Goal: Task Accomplishment & Management: Complete application form

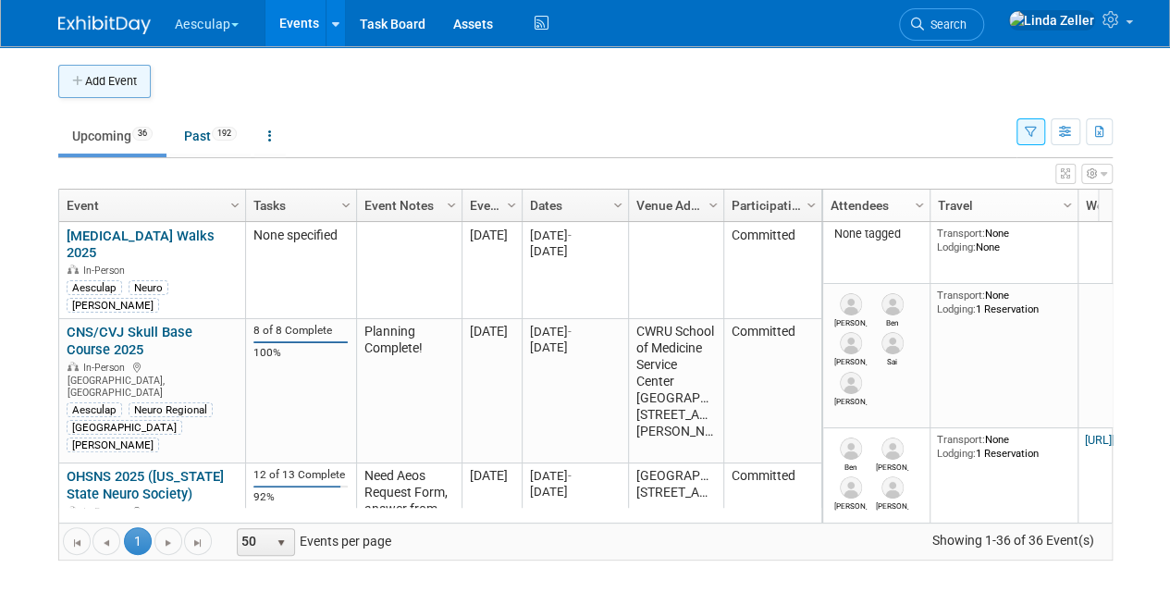
scroll to position [2924, 0]
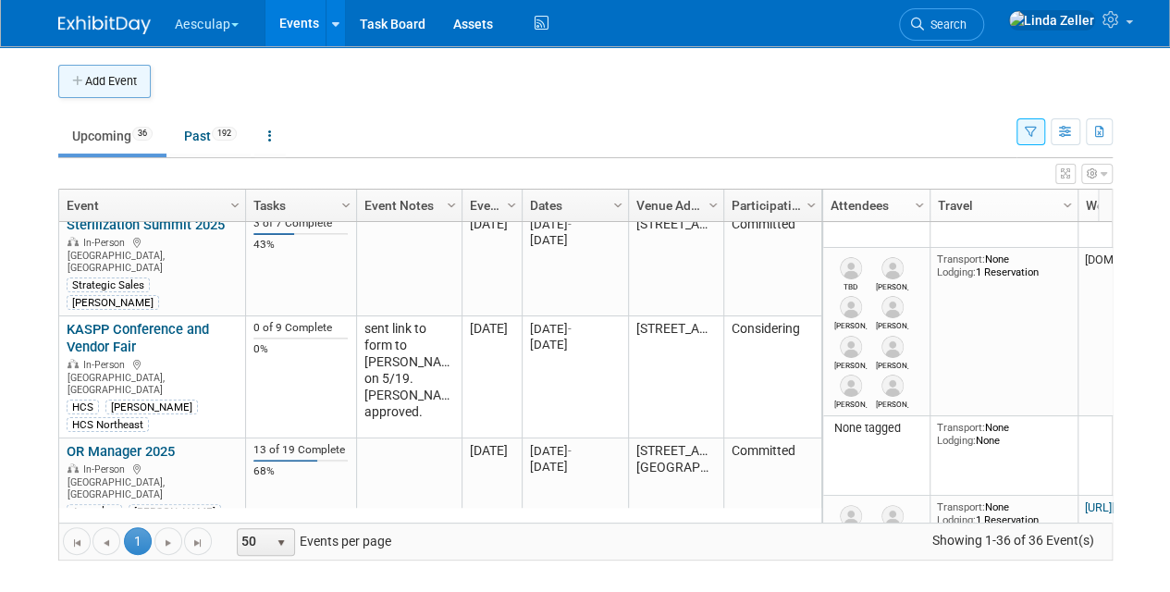
click at [120, 83] on button "Add Event" at bounding box center [104, 81] width 93 height 33
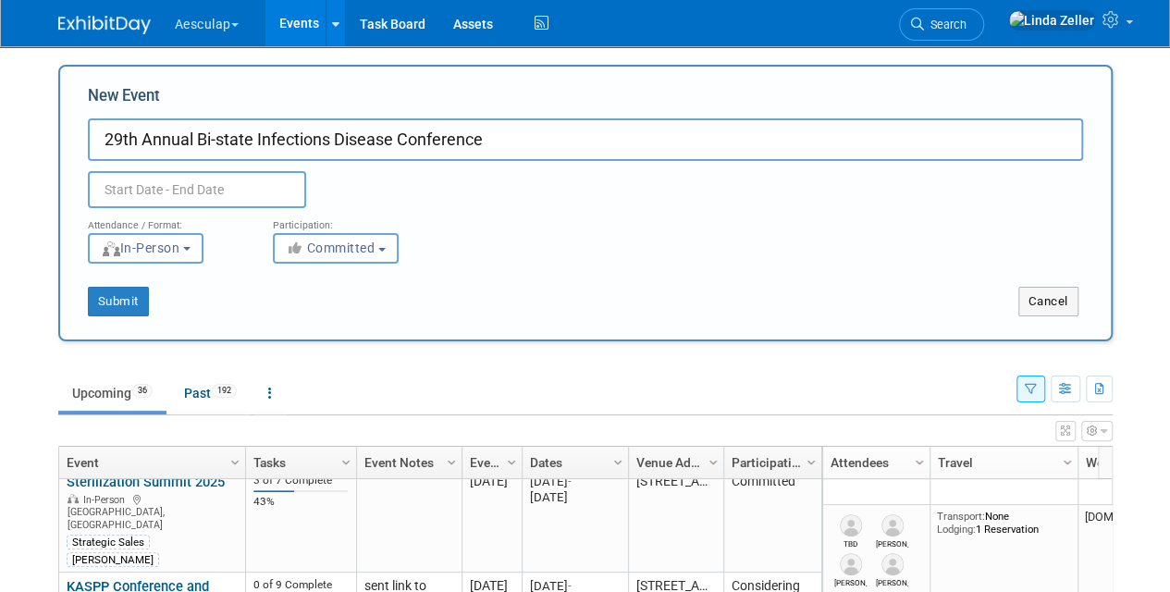
type input "29th Annual Bi-state Infections Disease Conference"
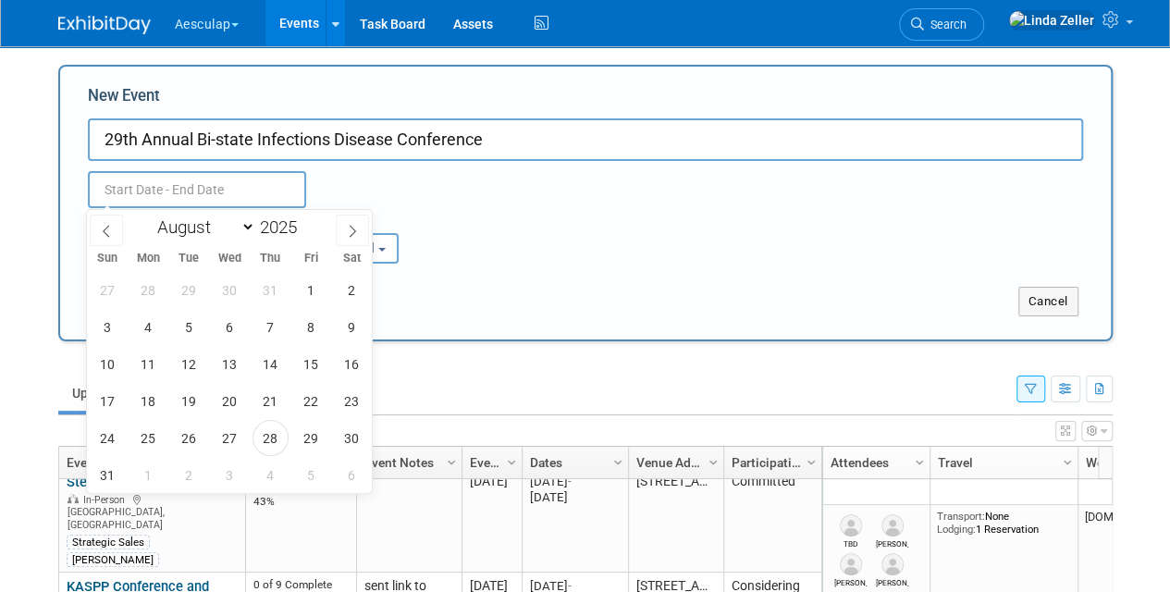
click at [185, 178] on input "text" at bounding box center [197, 189] width 218 height 37
click at [350, 232] on icon at bounding box center [352, 231] width 13 height 13
select select "9"
click at [309, 287] on span "3" at bounding box center [311, 290] width 36 height 36
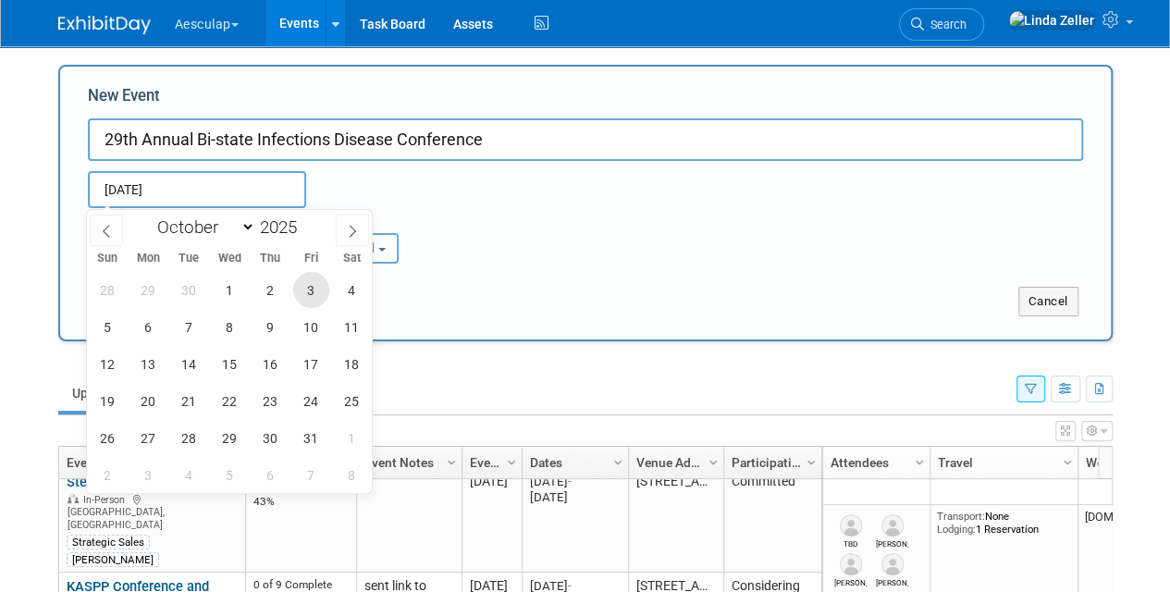
type input "[DATE] to [DATE]"
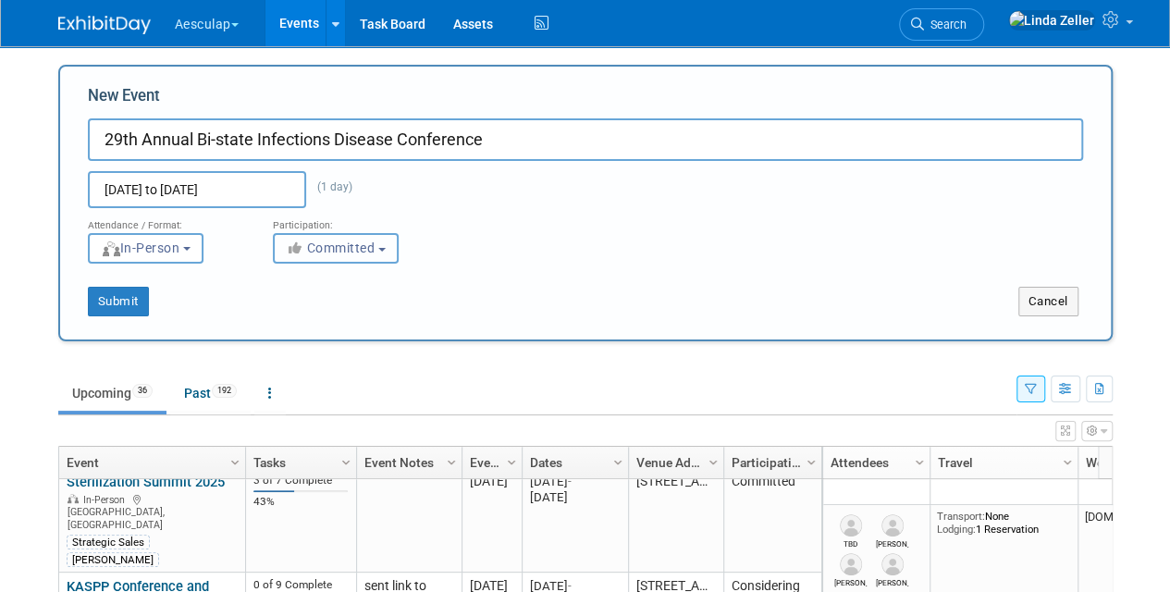
click at [380, 247] on button "Committed" at bounding box center [336, 248] width 126 height 31
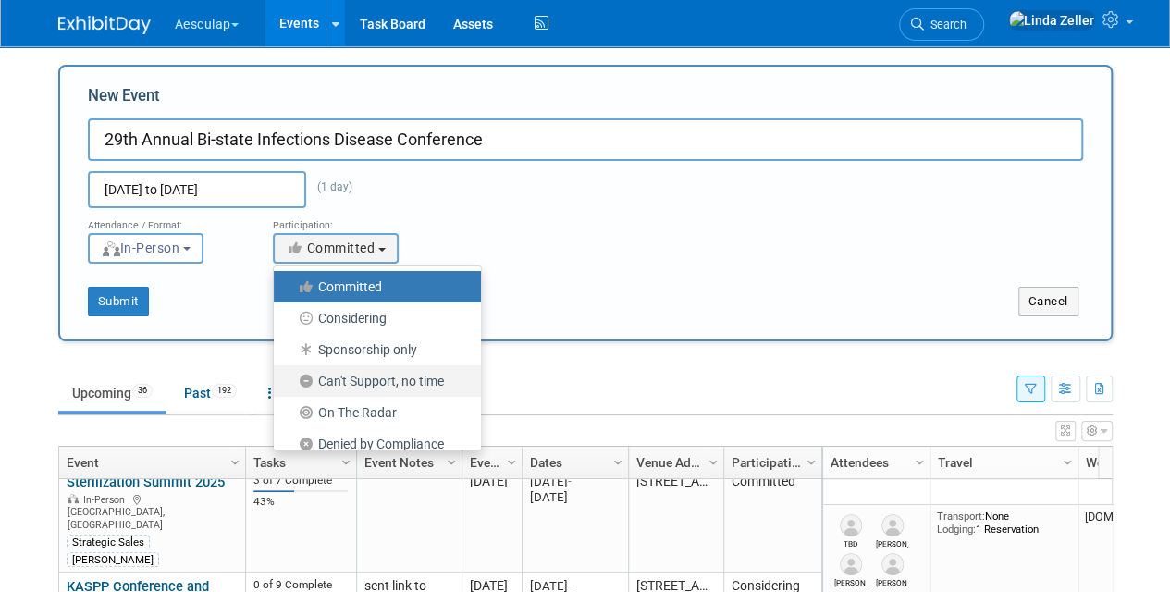
click at [368, 379] on label "Can't Support, no time" at bounding box center [373, 381] width 180 height 24
click at [291, 379] on input "Can't Support, no time" at bounding box center [285, 382] width 12 height 12
select select "102"
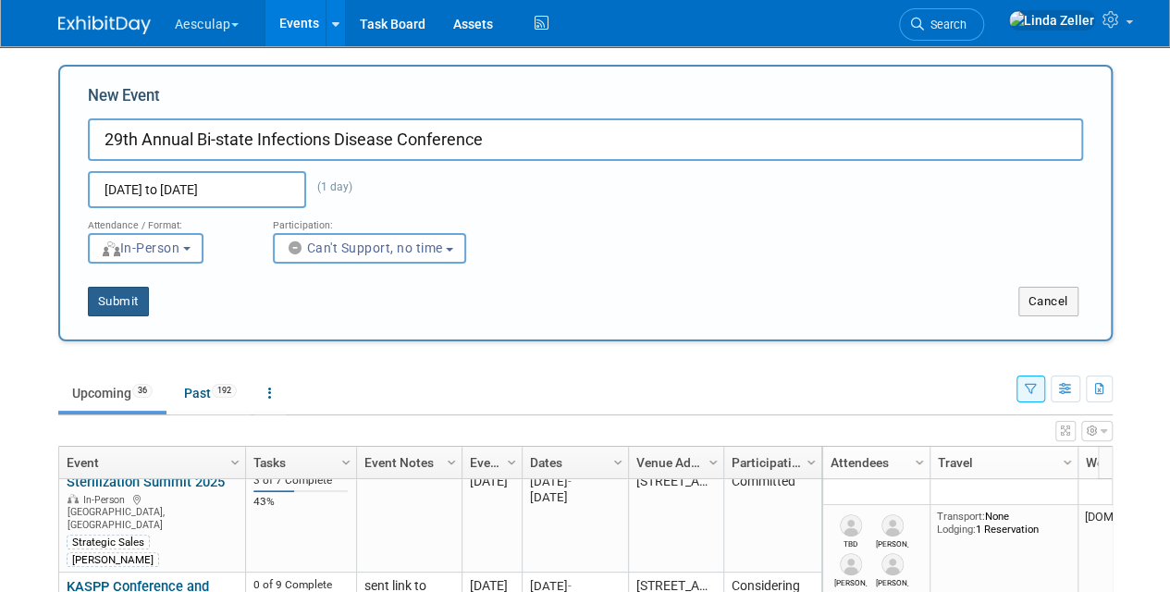
click at [129, 294] on button "Submit" at bounding box center [118, 302] width 61 height 30
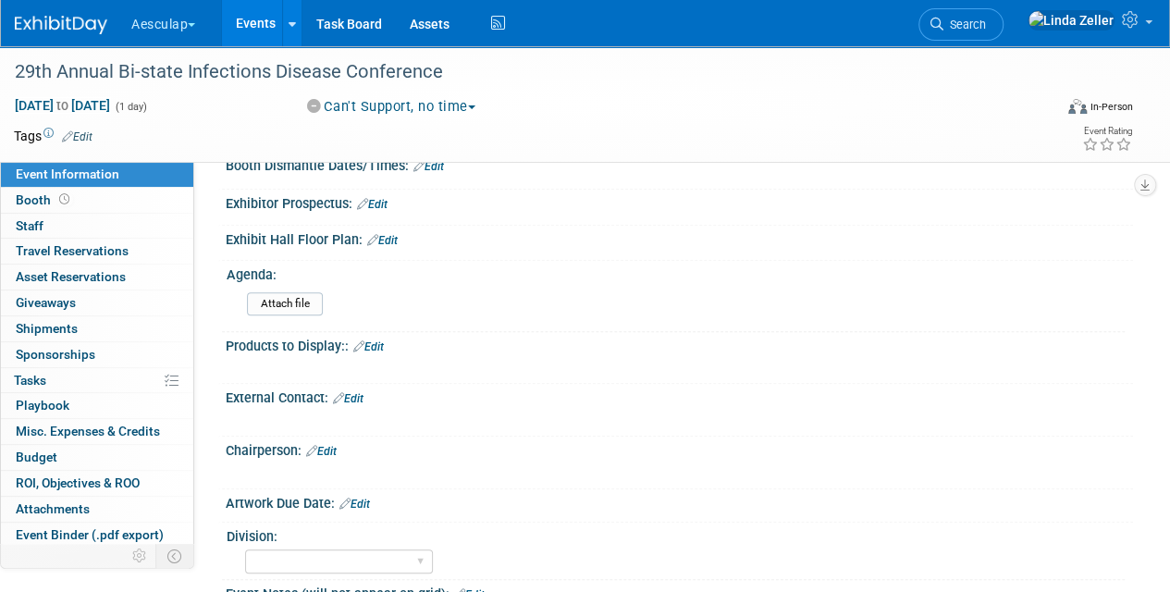
scroll to position [555, 0]
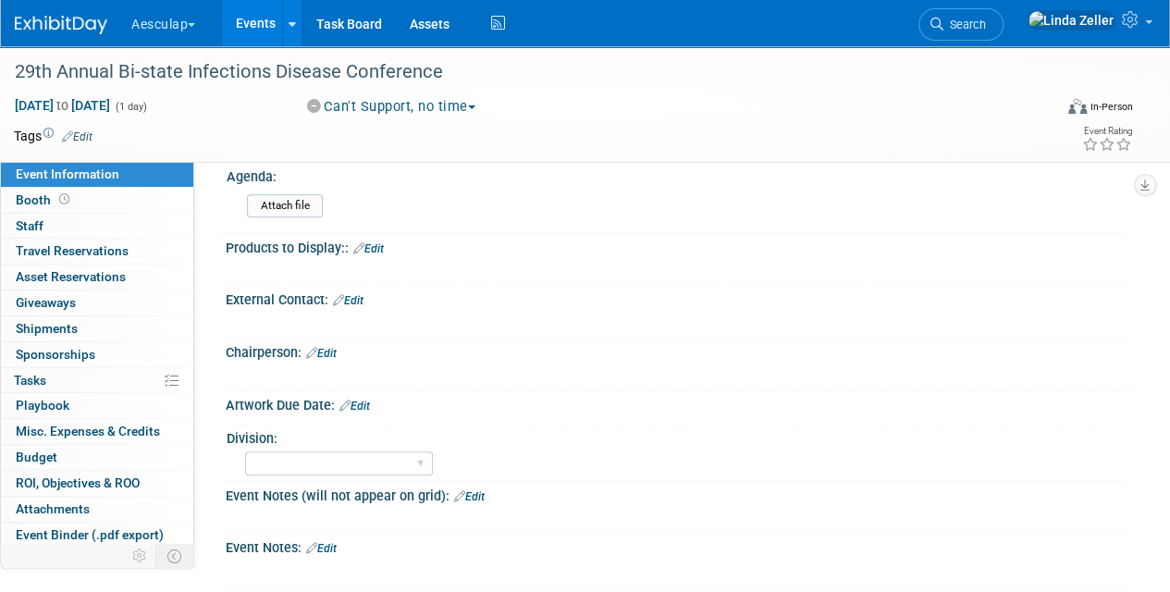
click at [331, 347] on link "Edit" at bounding box center [321, 353] width 31 height 13
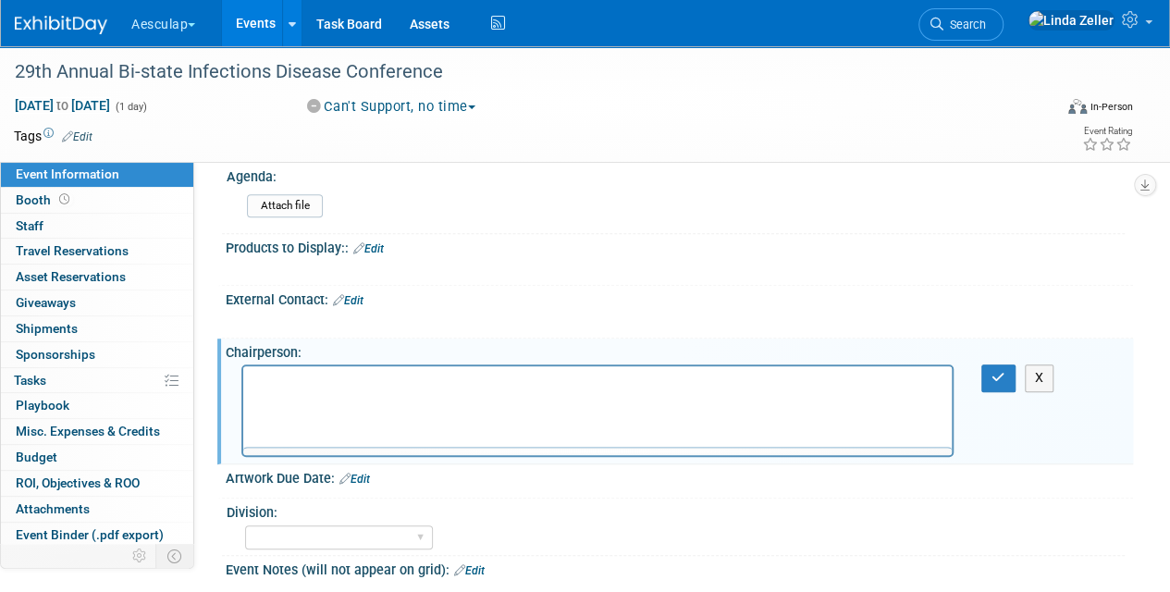
scroll to position [0, 0]
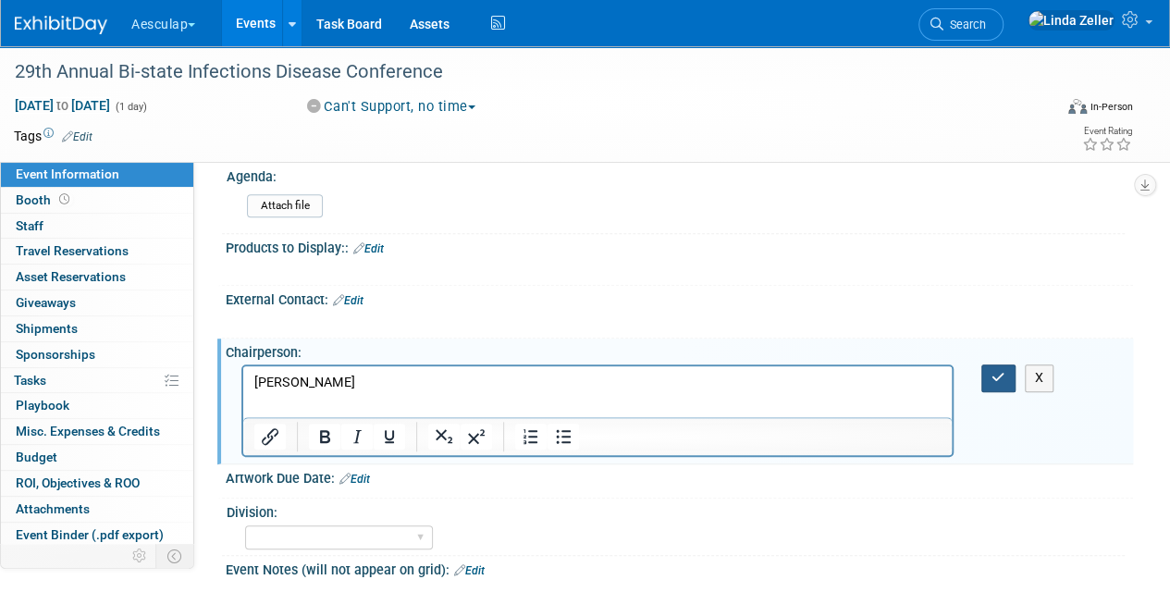
click at [994, 371] on icon "button" at bounding box center [999, 377] width 14 height 13
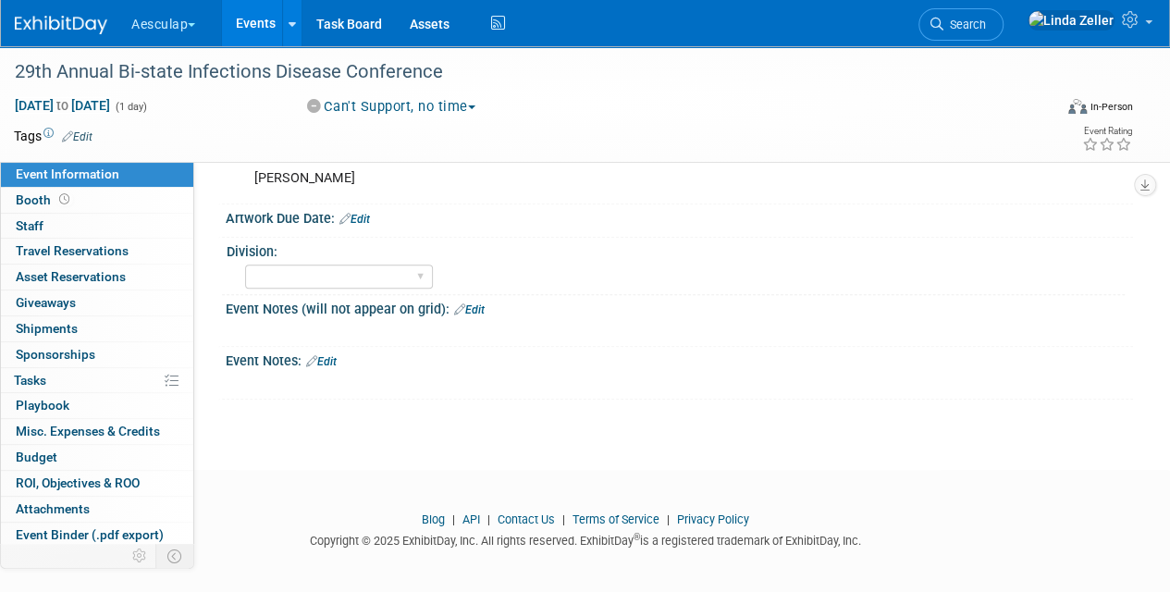
scroll to position [761, 0]
click at [479, 303] on link "Edit" at bounding box center [469, 309] width 31 height 13
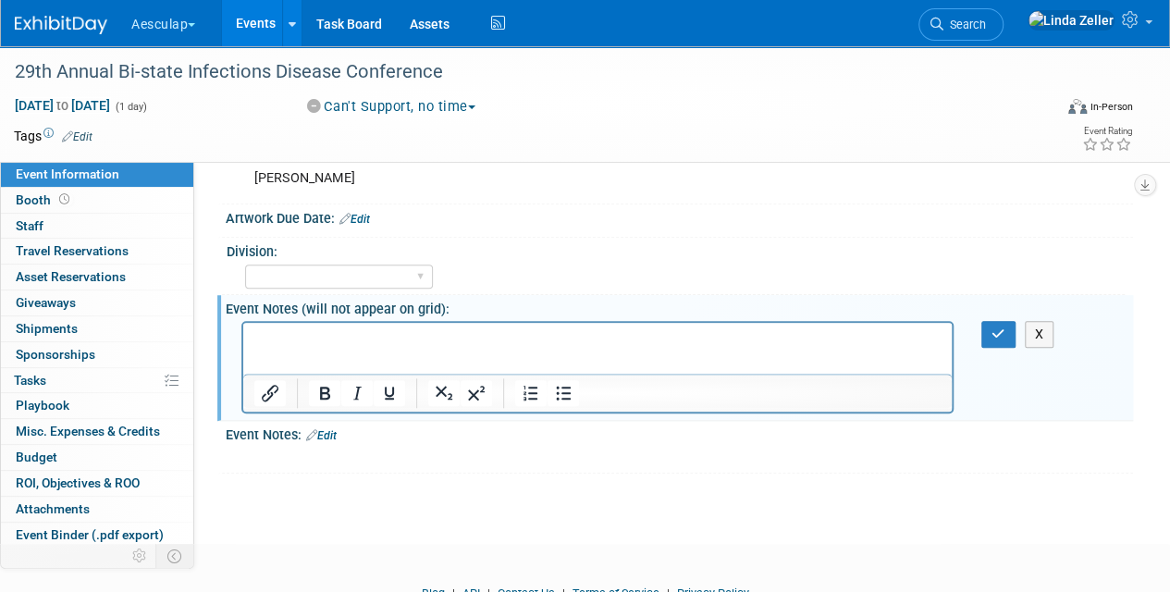
scroll to position [0, 0]
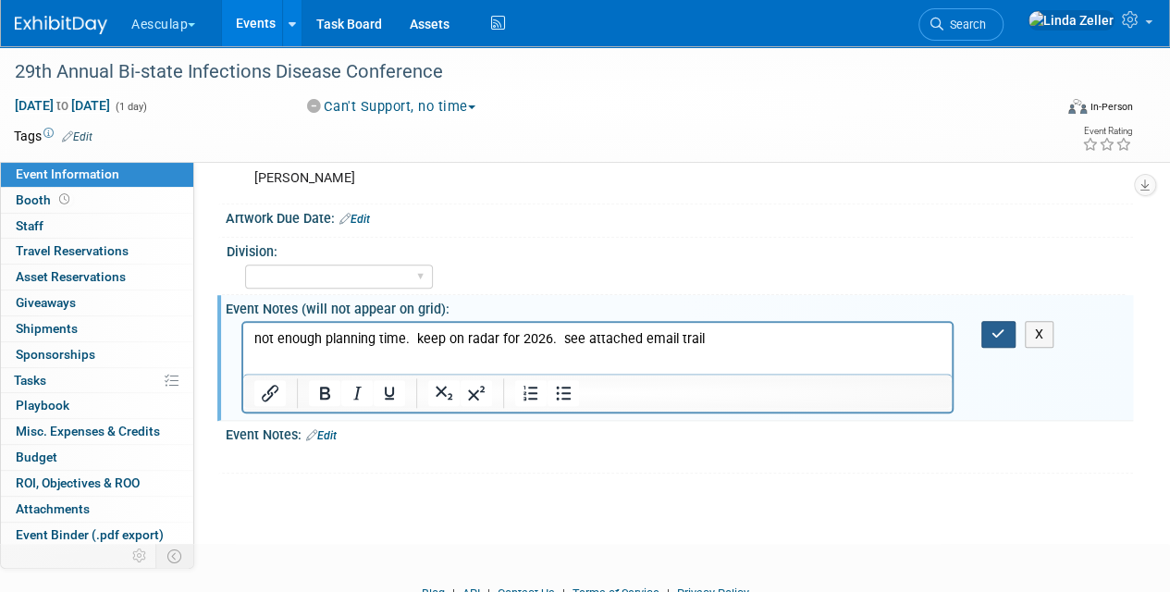
click at [998, 328] on icon "button" at bounding box center [999, 334] width 14 height 13
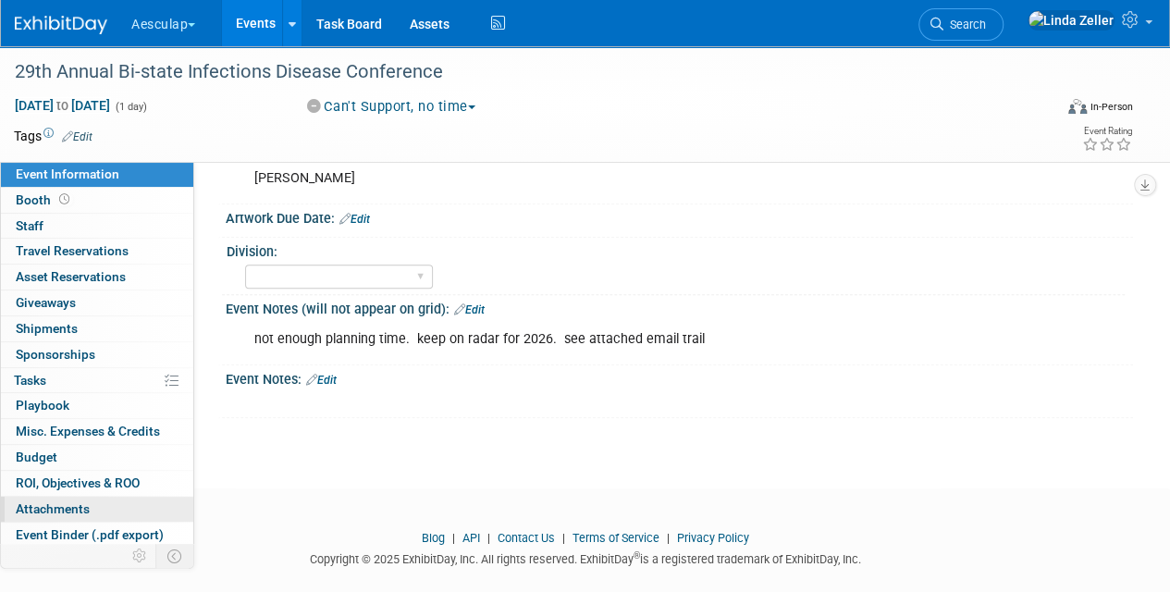
click at [38, 502] on span "Attachments 0" at bounding box center [53, 509] width 74 height 15
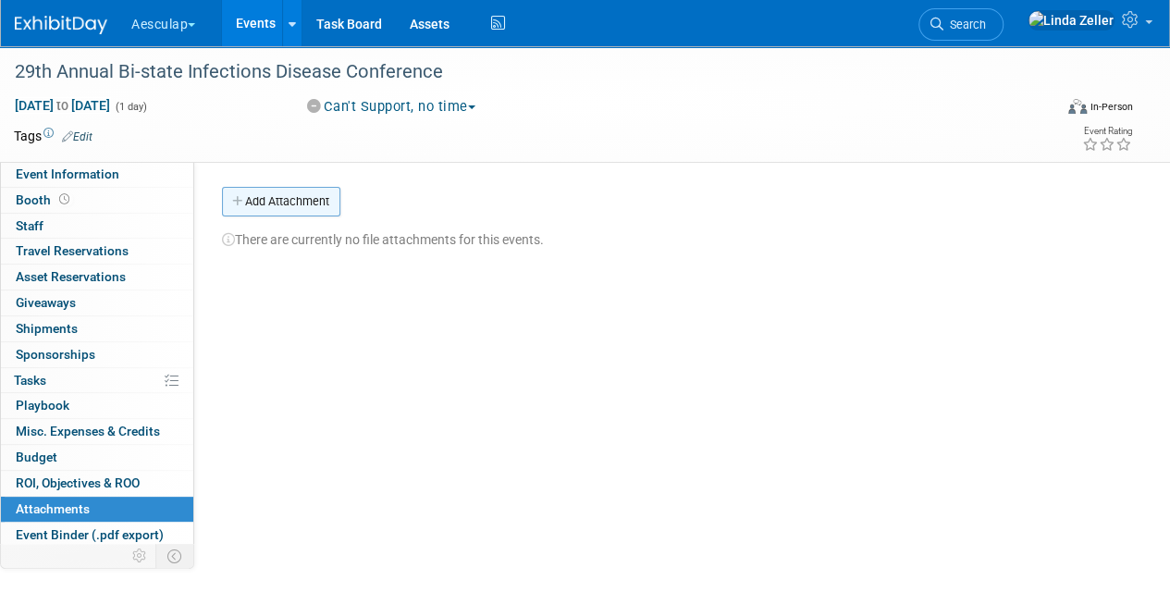
click at [280, 204] on button "Add Attachment" at bounding box center [281, 202] width 118 height 30
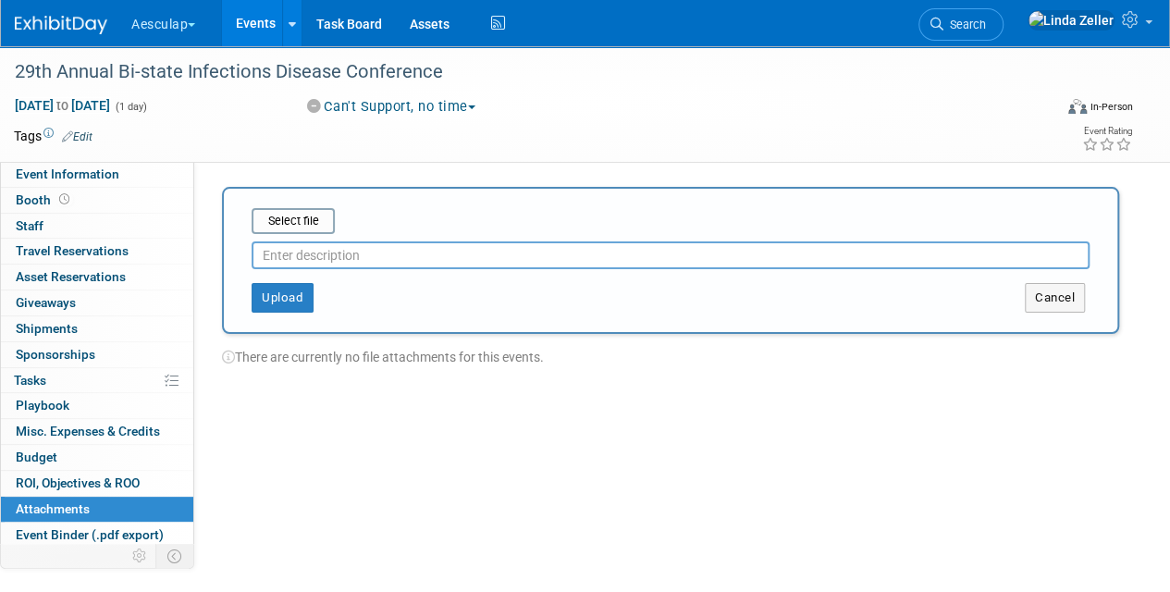
click at [271, 248] on input "text" at bounding box center [671, 255] width 838 height 28
type input "email trail from Travis Kennedy"
click at [289, 216] on input "file" at bounding box center [223, 221] width 220 height 22
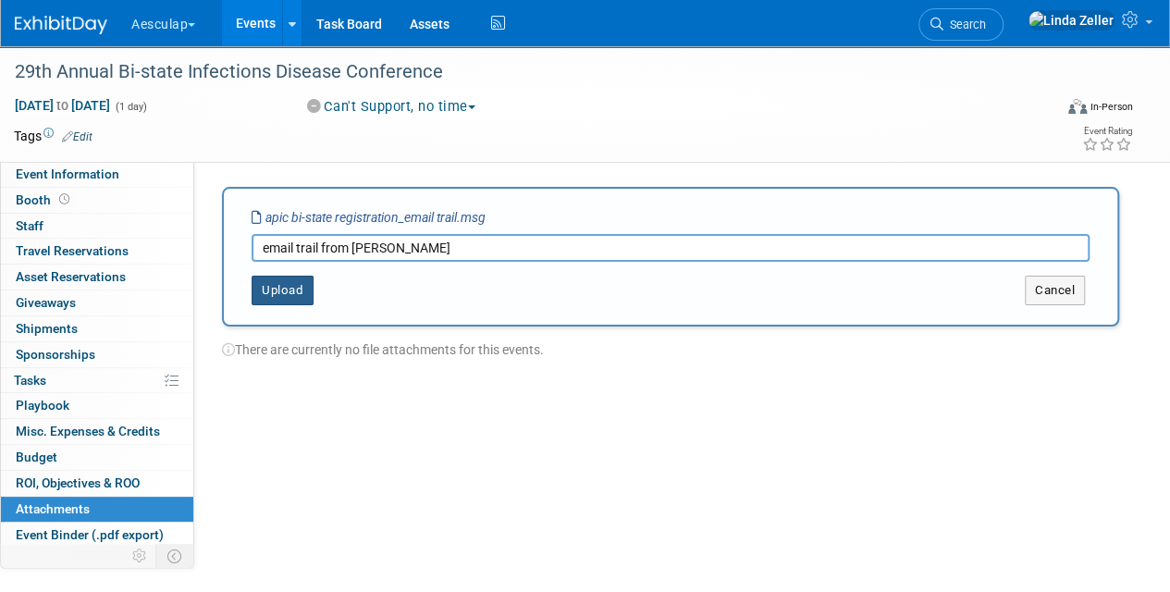
click at [274, 288] on button "Upload" at bounding box center [283, 291] width 62 height 30
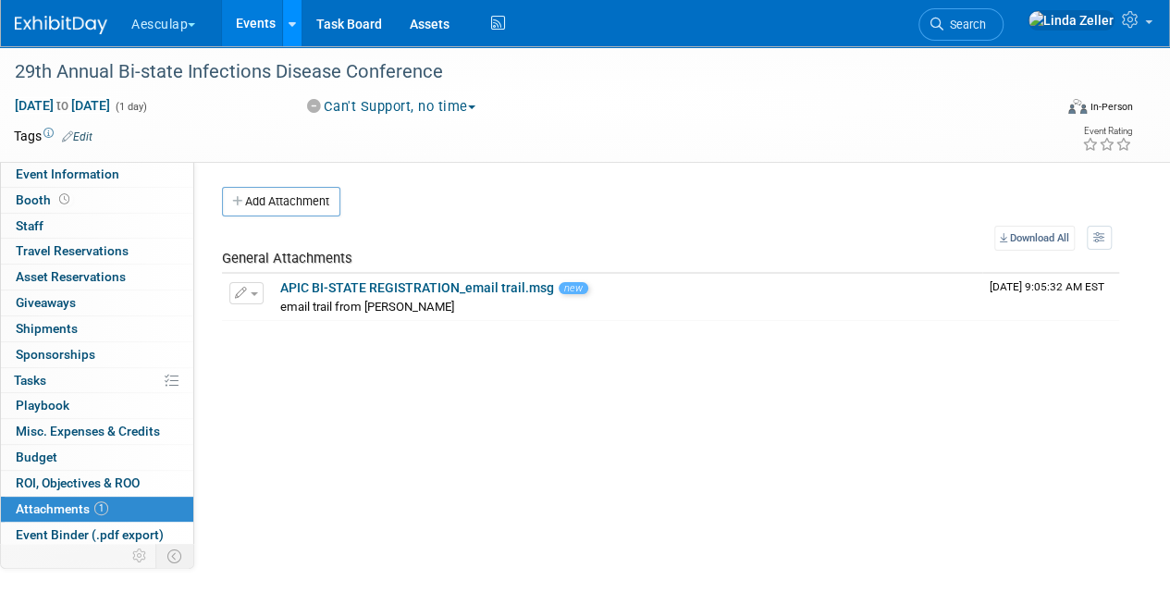
click at [286, 31] on link at bounding box center [291, 23] width 19 height 46
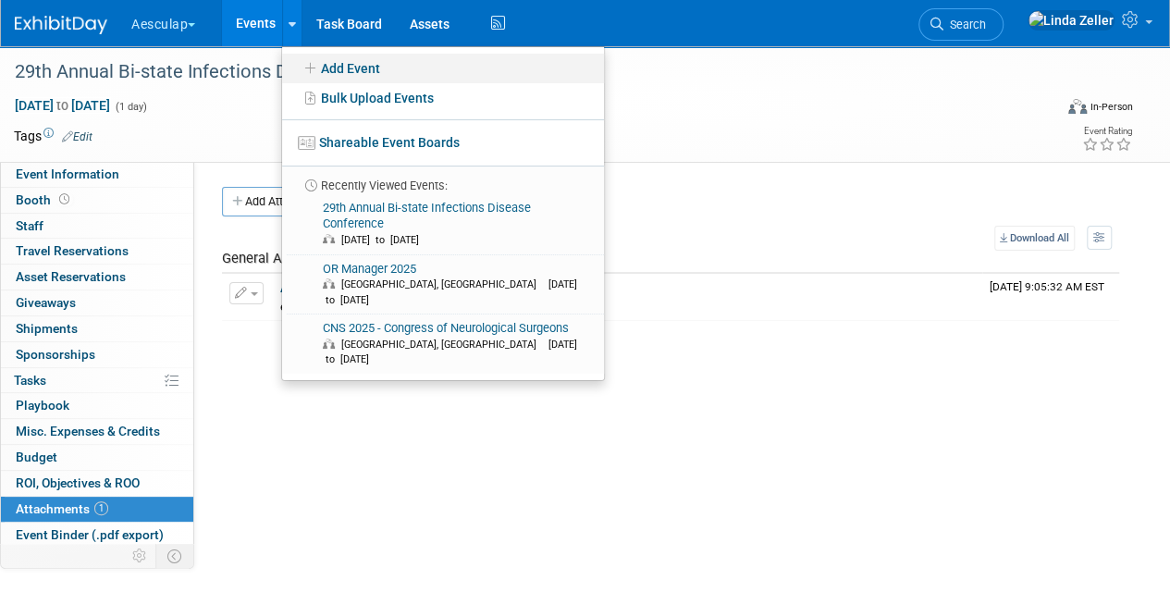
click at [330, 63] on link "Add Event" at bounding box center [443, 69] width 322 height 30
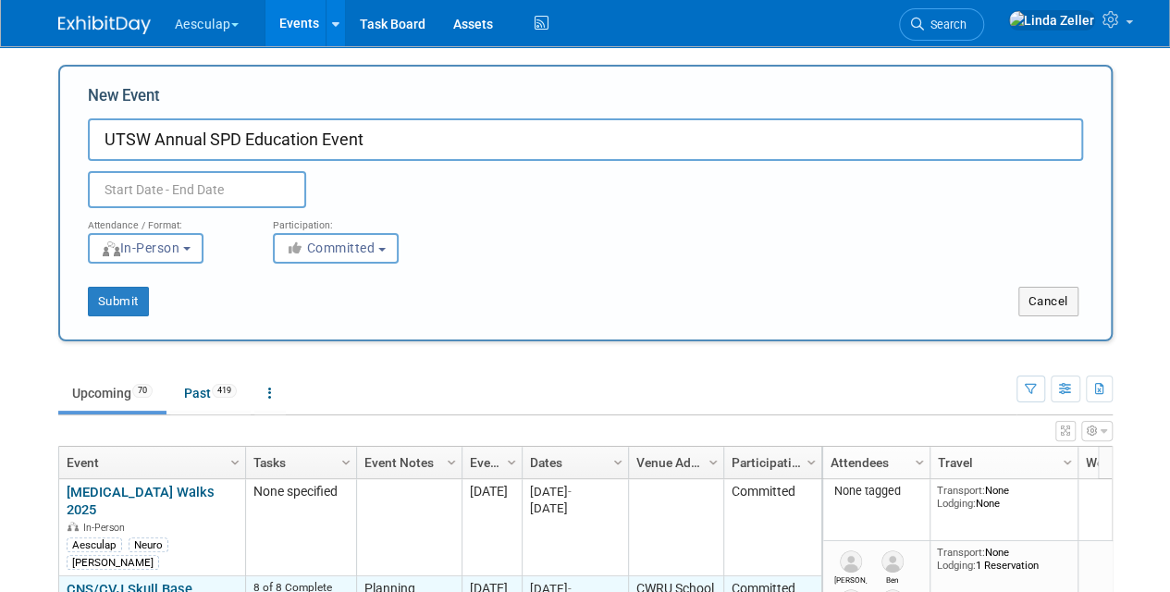
type input "UTSW Annual SPD Education Event"
click at [125, 190] on input "text" at bounding box center [197, 189] width 218 height 37
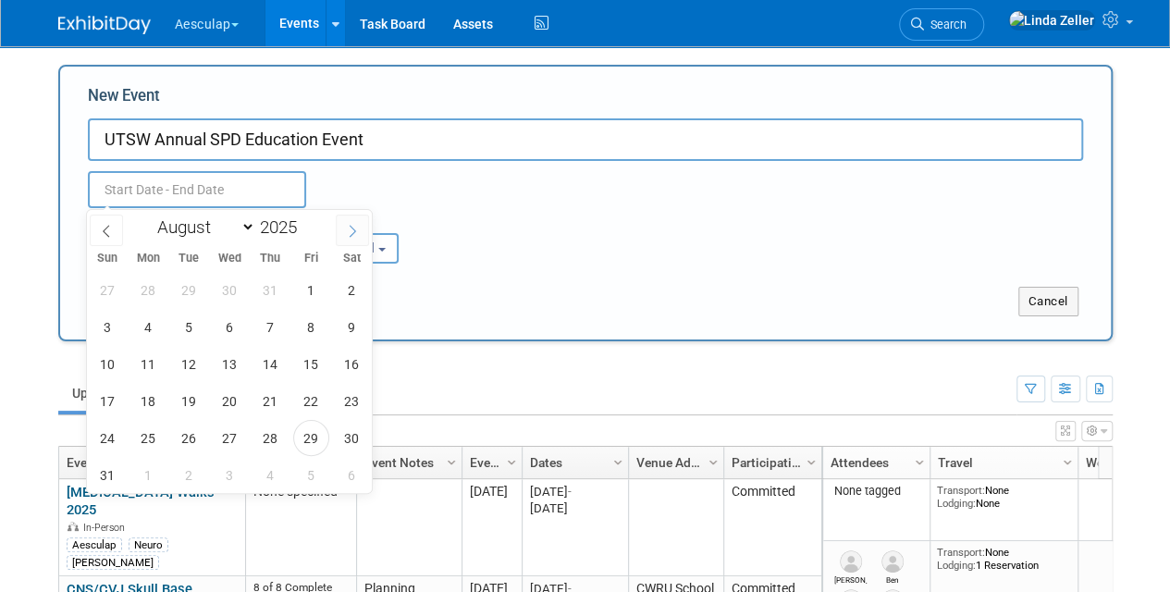
click at [343, 228] on span at bounding box center [352, 230] width 33 height 31
select select "10"
click at [356, 327] on span "8" at bounding box center [352, 327] width 36 height 36
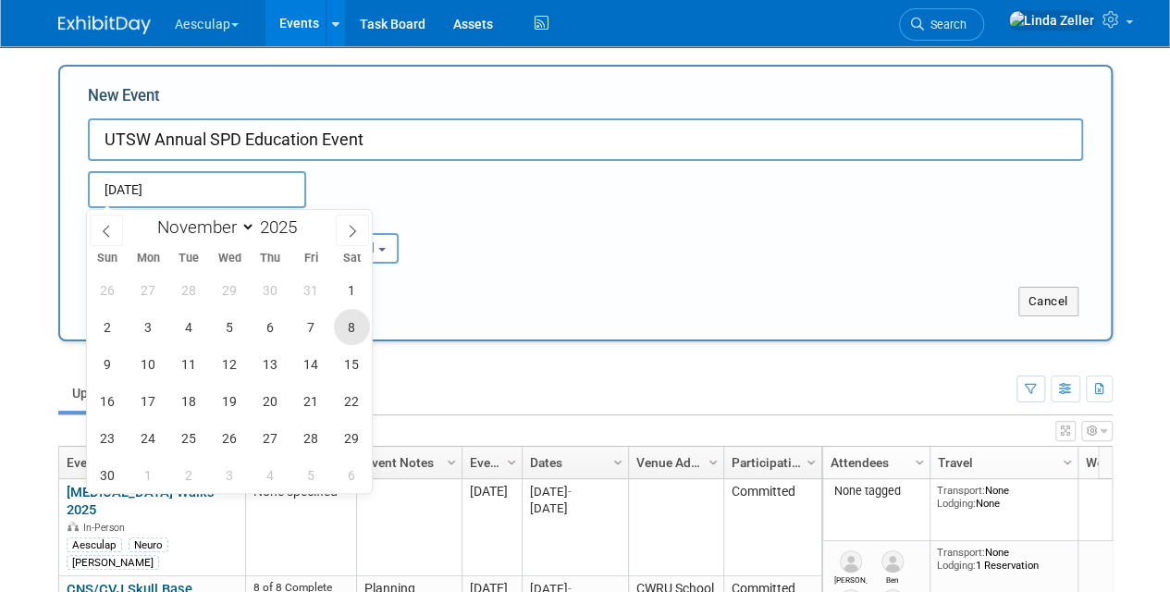
type input "Nov 8, 2025 to Nov 8, 2025"
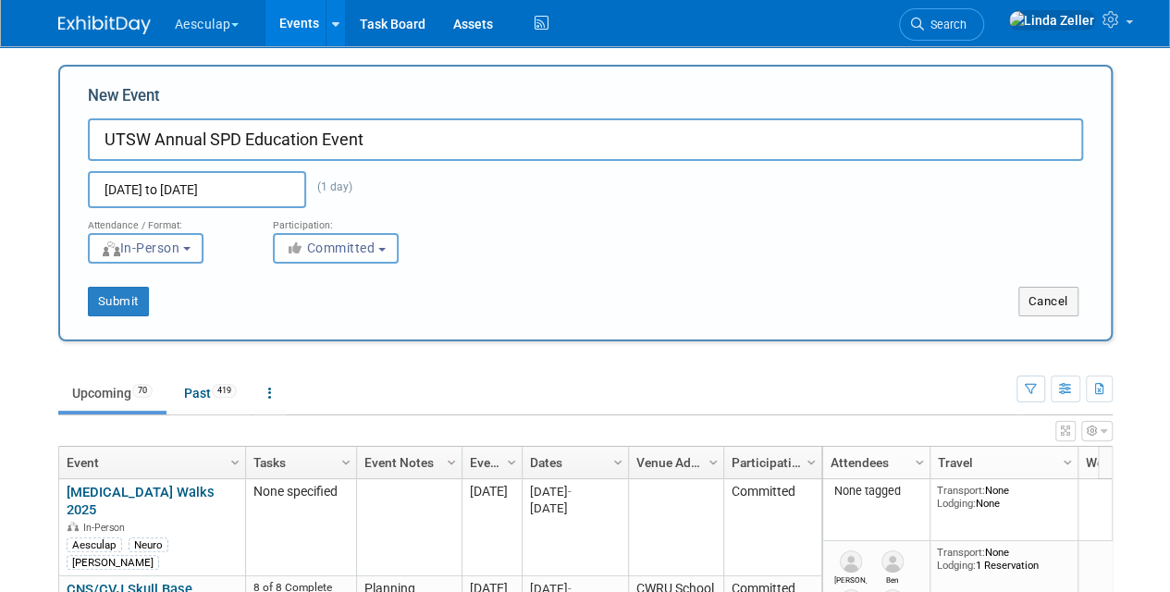
click at [476, 246] on div "Attendance / Format: <img src="https://www.exhibitday.com/Images/Format-InPerso…" at bounding box center [585, 236] width 1023 height 56
click at [332, 246] on span "Committed" at bounding box center [331, 248] width 90 height 15
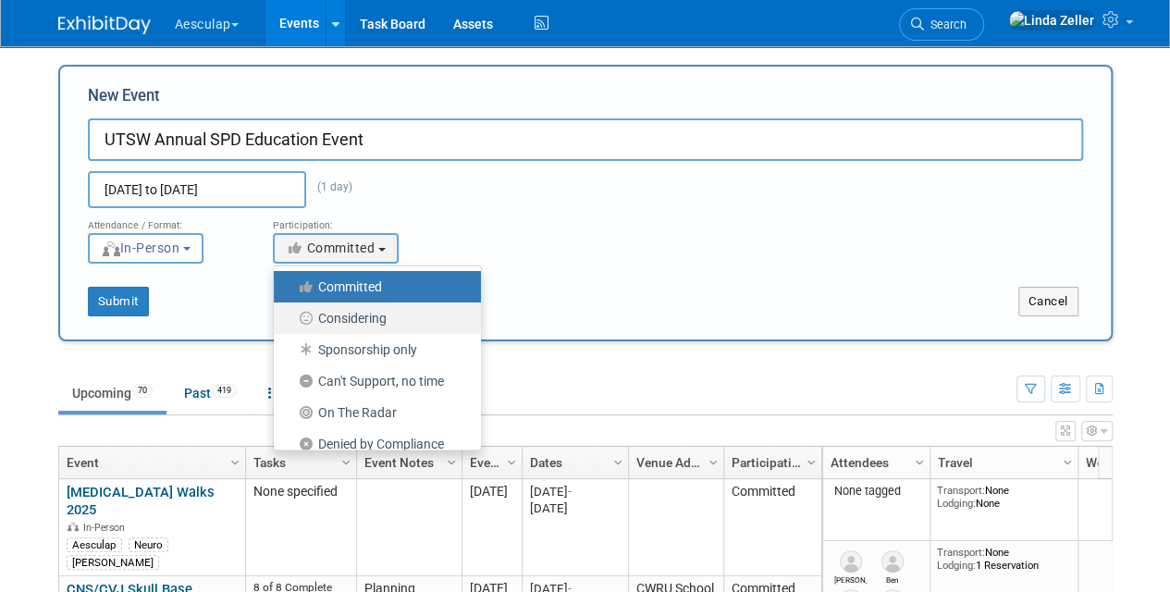
click at [363, 314] on label "Considering" at bounding box center [373, 318] width 180 height 24
click at [291, 314] on input "Considering" at bounding box center [285, 319] width 12 height 12
select select "2"
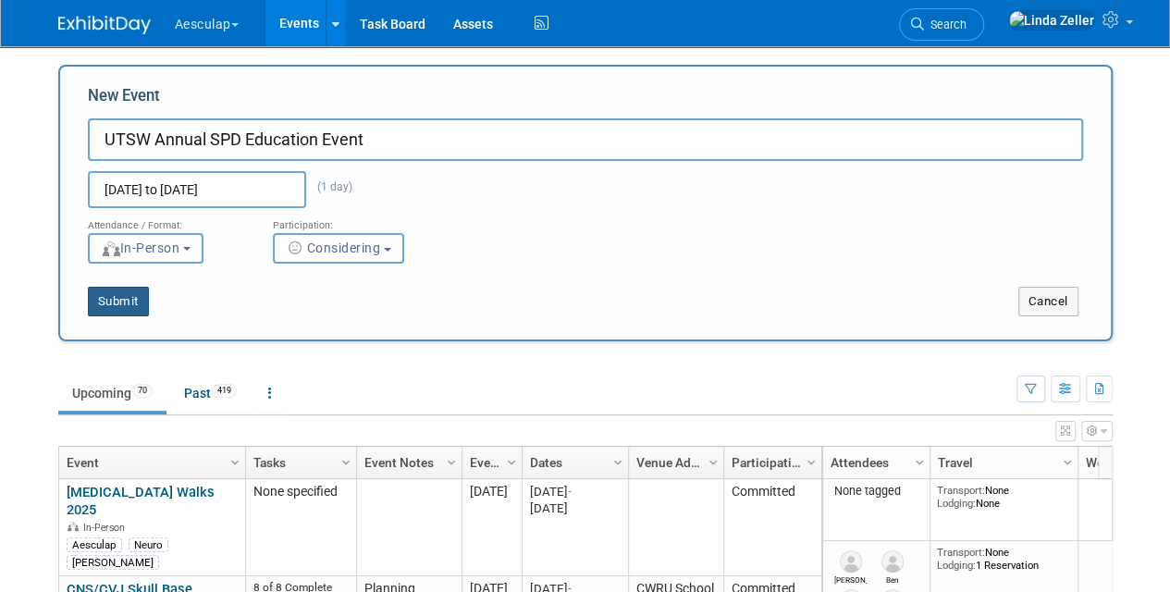
click at [124, 293] on button "Submit" at bounding box center [118, 302] width 61 height 30
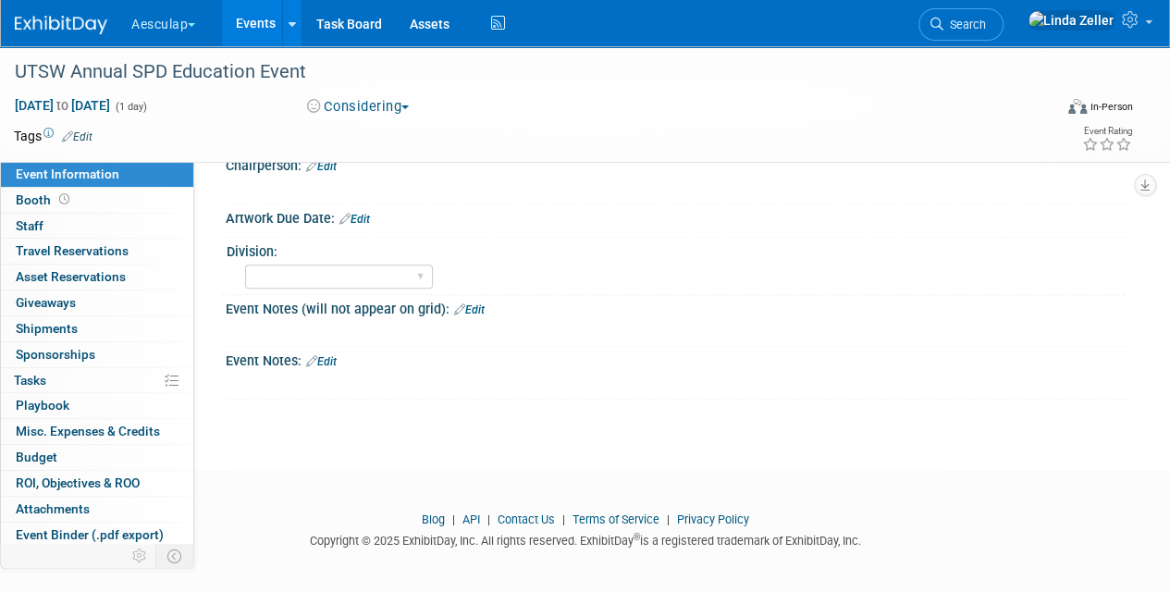
scroll to position [742, 0]
click at [328, 355] on link "Edit" at bounding box center [321, 361] width 31 height 13
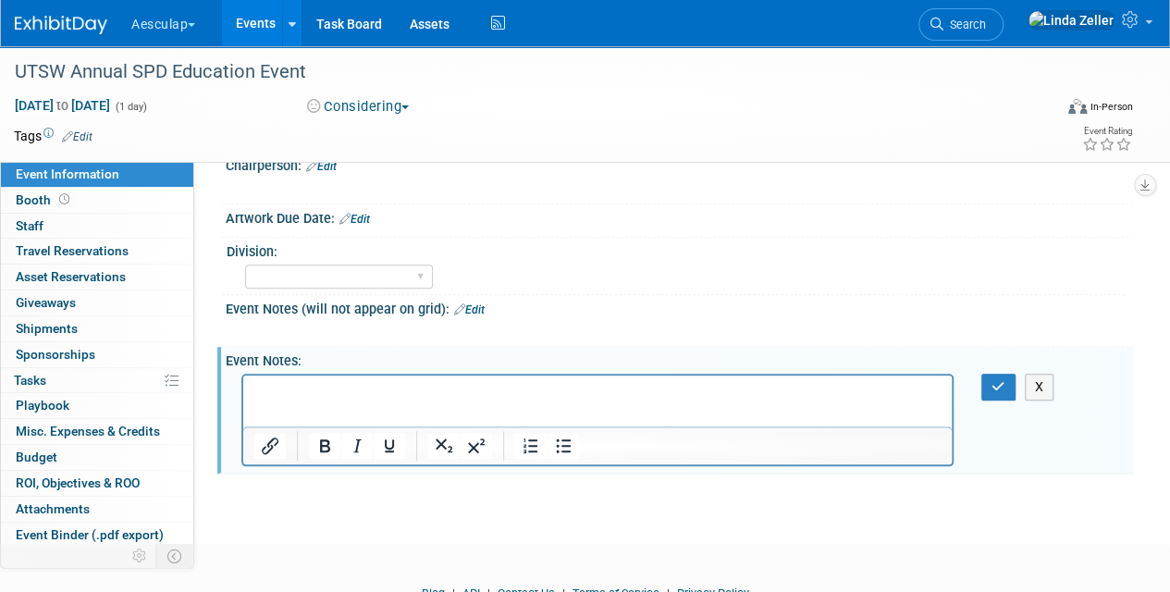
scroll to position [0, 0]
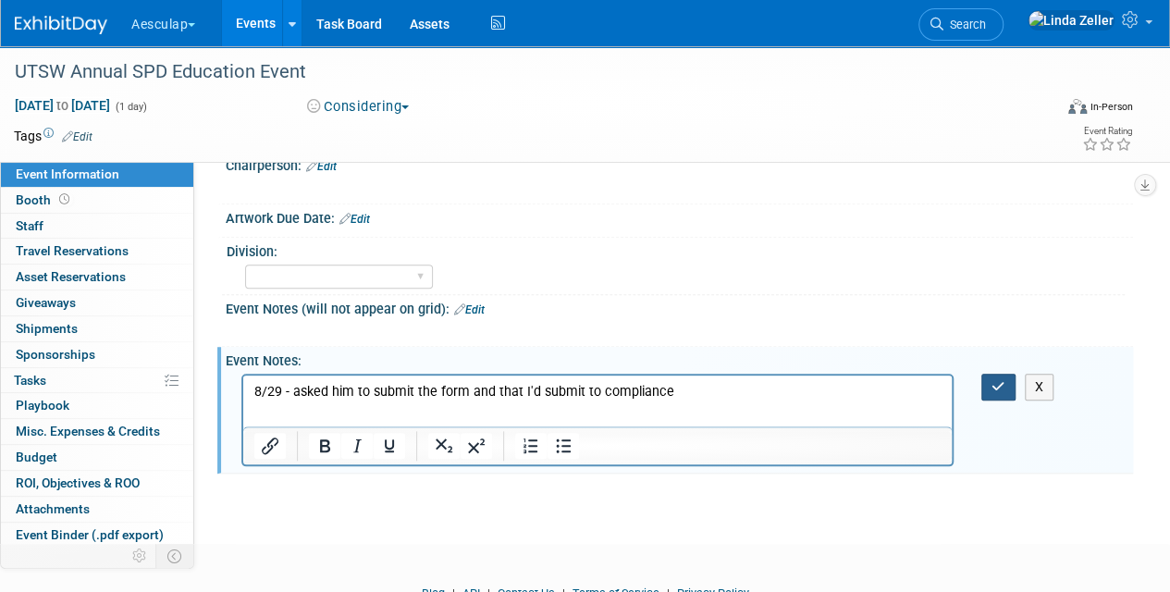
click at [986, 378] on button "button" at bounding box center [999, 387] width 34 height 27
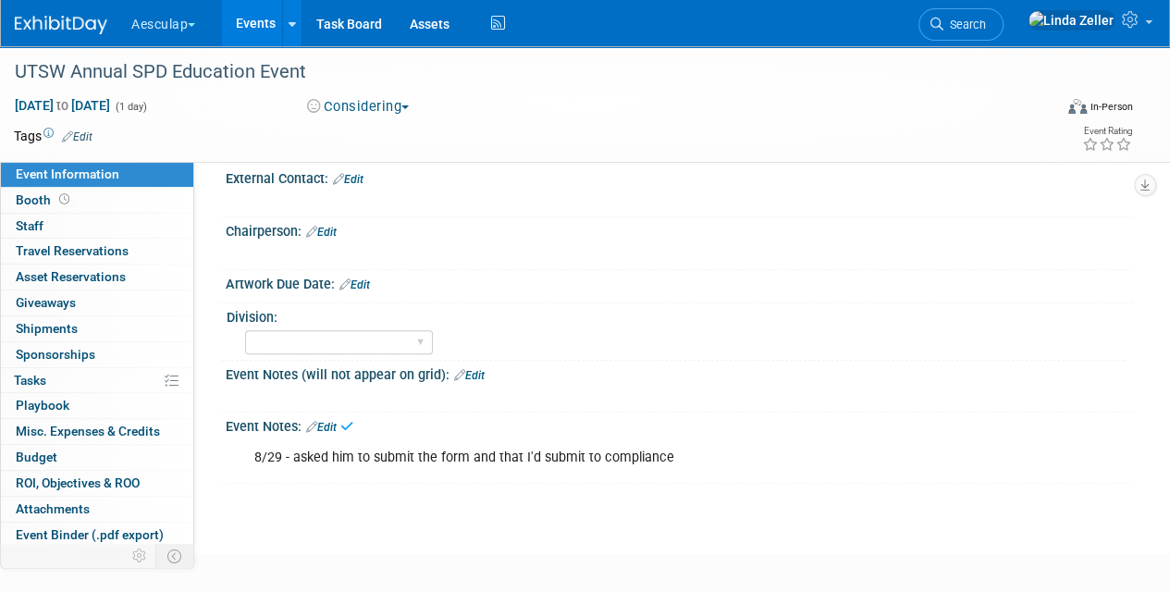
scroll to position [650, 0]
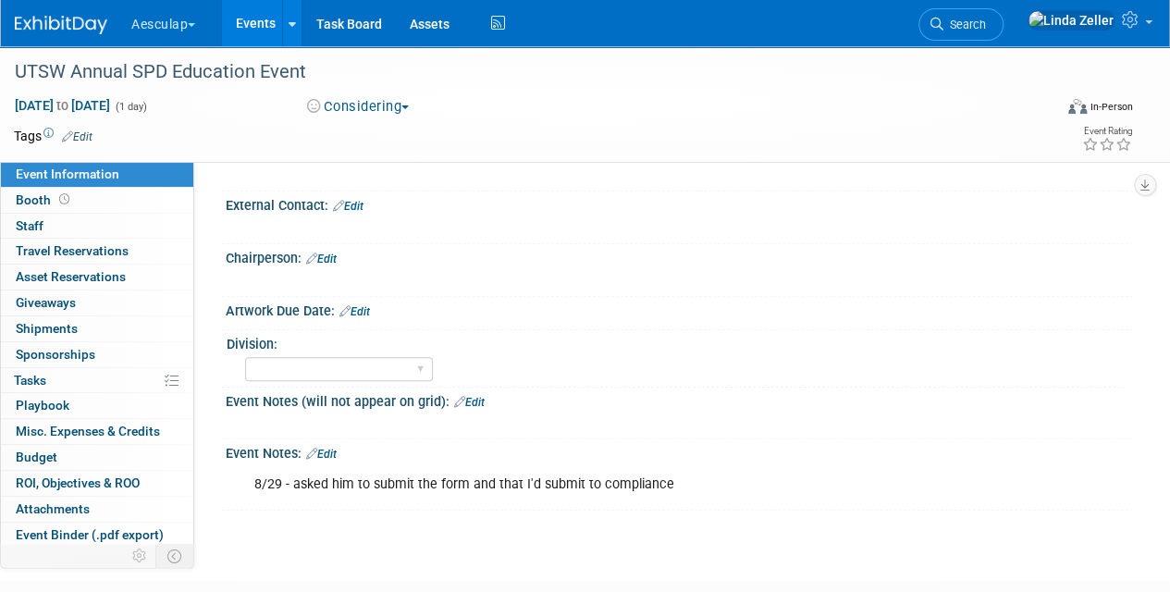
click at [337, 450] on link "Edit" at bounding box center [321, 454] width 31 height 13
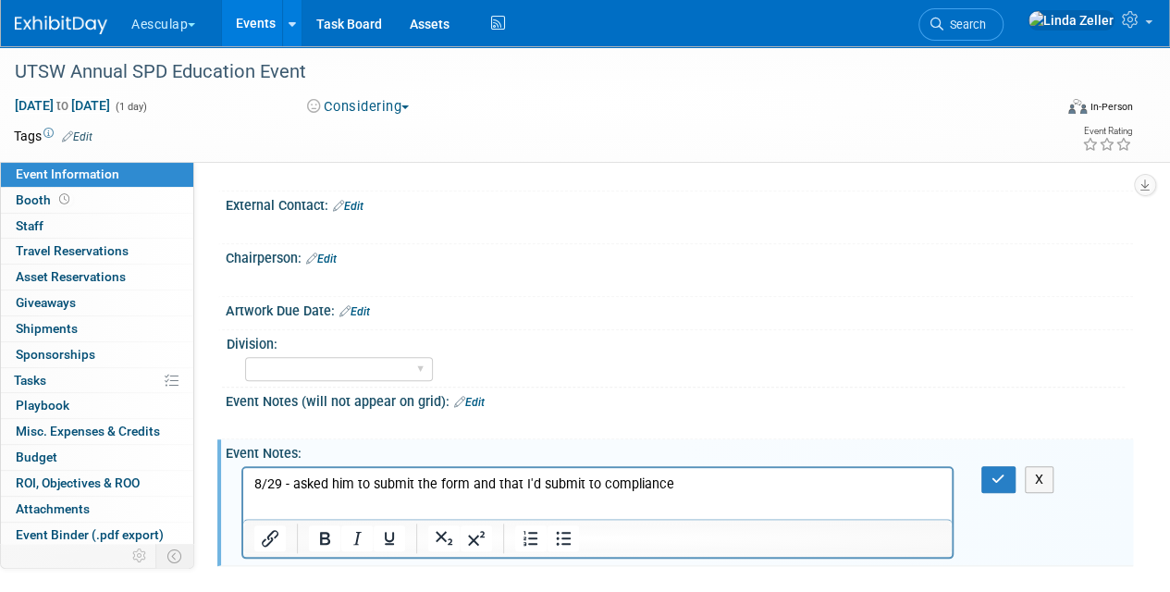
scroll to position [0, 0]
click at [351, 479] on p "8/29 - asked him to submit the form and that I'd submit to compliance" at bounding box center [597, 484] width 687 height 19
click at [996, 473] on icon "button" at bounding box center [999, 479] width 14 height 13
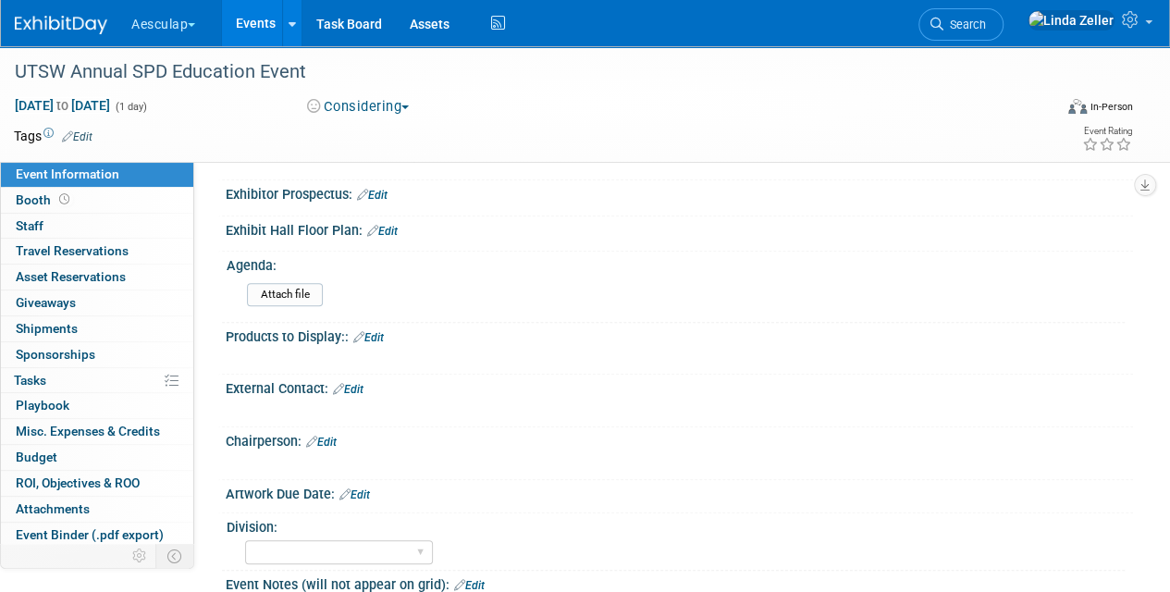
scroll to position [464, 0]
click at [994, 16] on link "Search" at bounding box center [961, 24] width 85 height 32
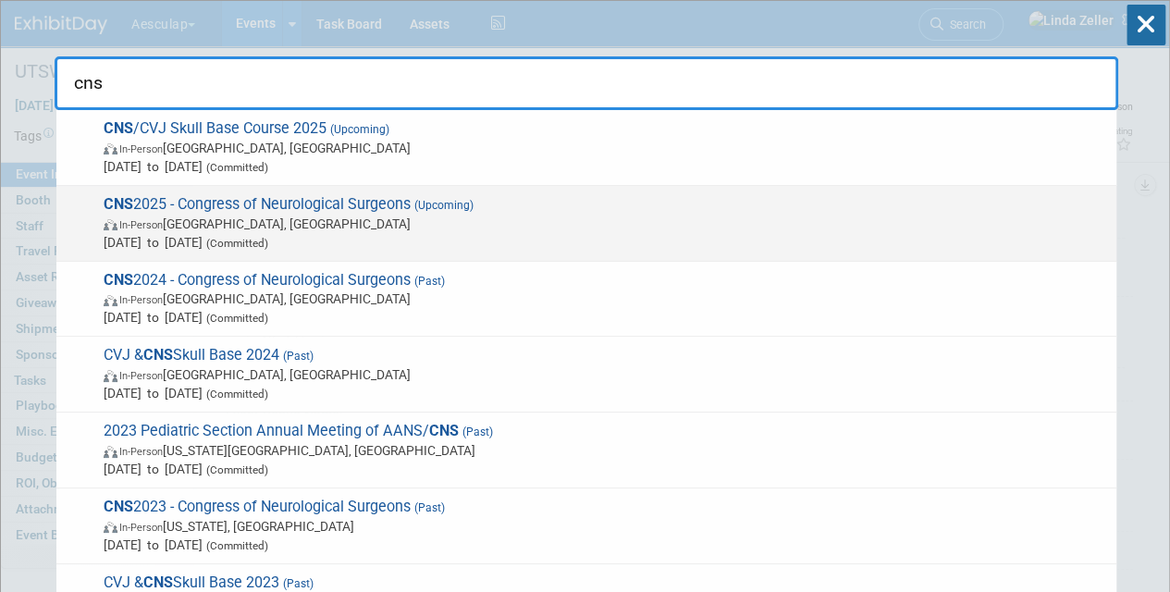
type input "cns"
click at [268, 242] on span "(Committed)" at bounding box center [236, 243] width 66 height 13
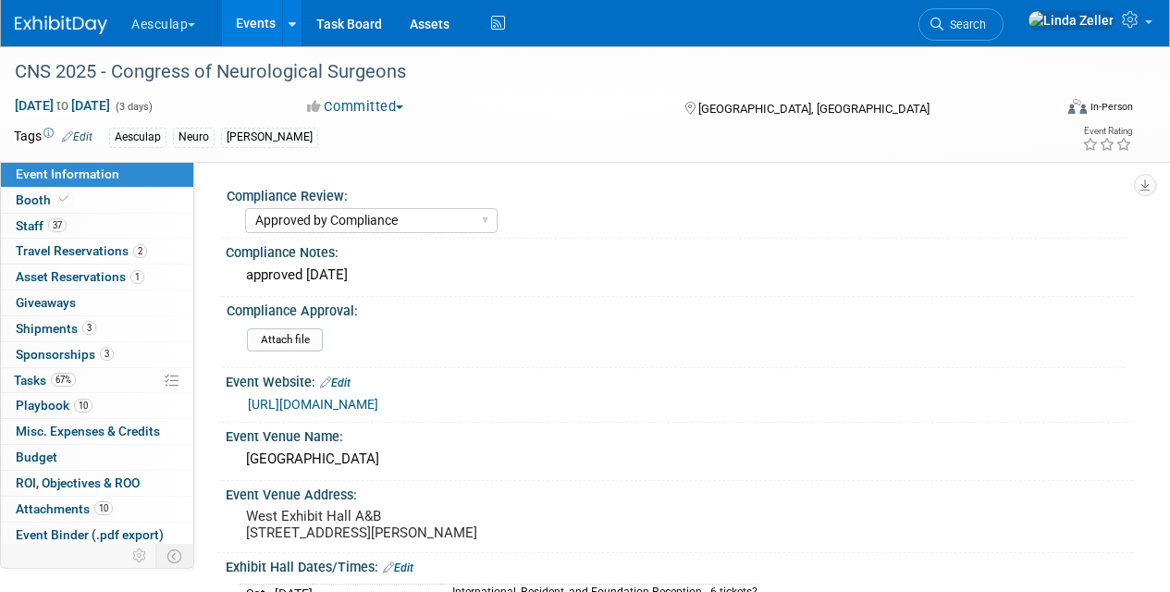
select select "Approved by Compliance"
select select "Neuro"
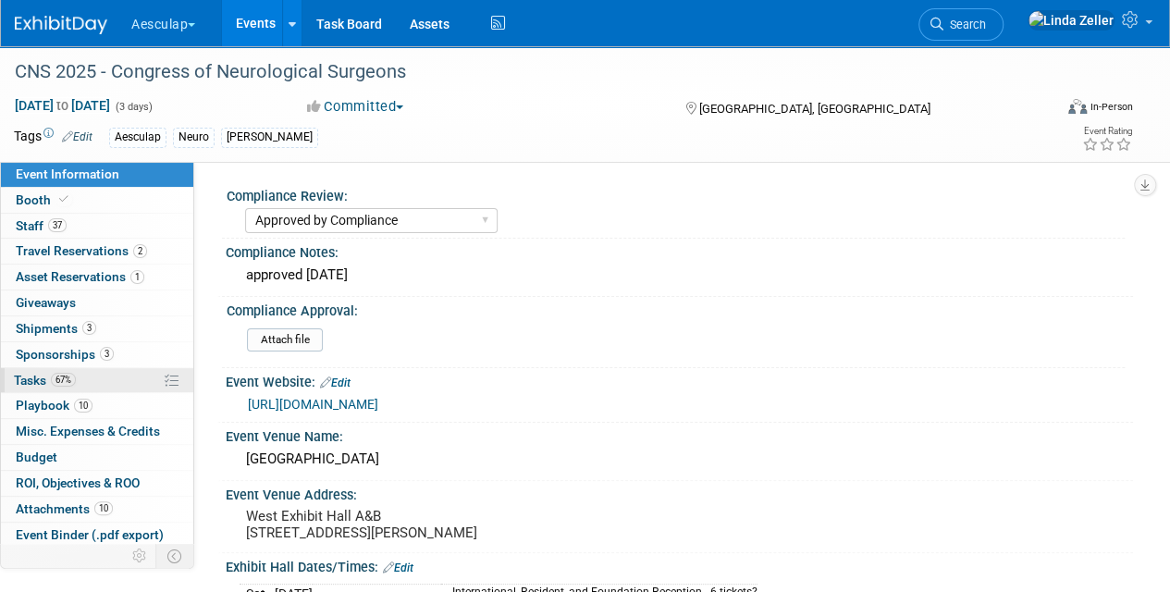
click at [46, 378] on span "Tasks 67%" at bounding box center [45, 380] width 62 height 15
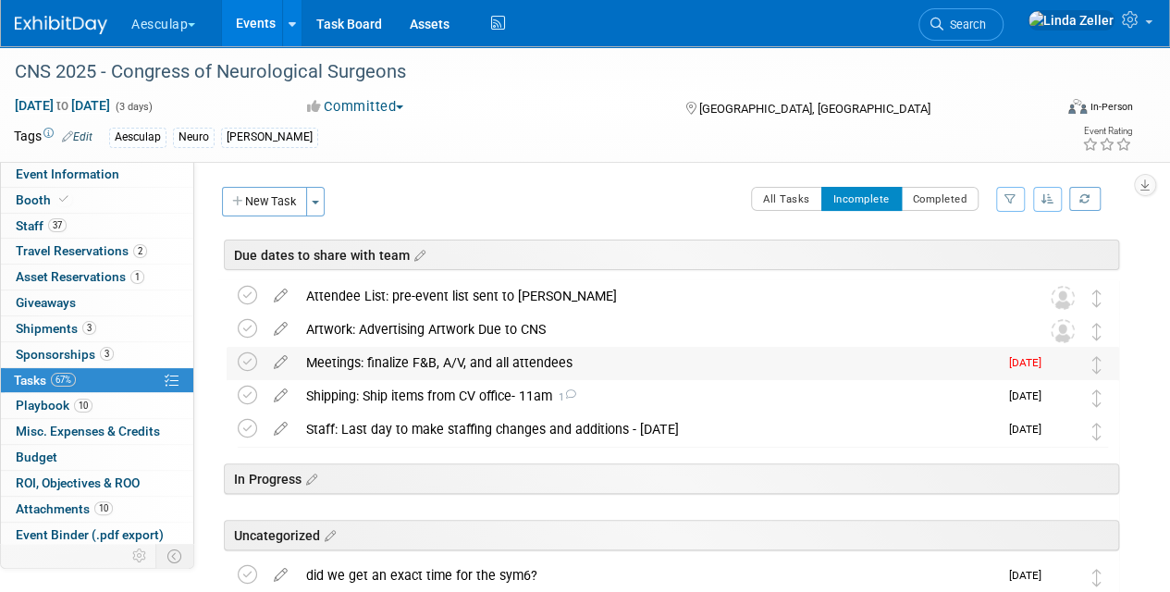
click at [343, 360] on div "Meetings: finalize F&B, A/V, and all attendees" at bounding box center [647, 362] width 701 height 31
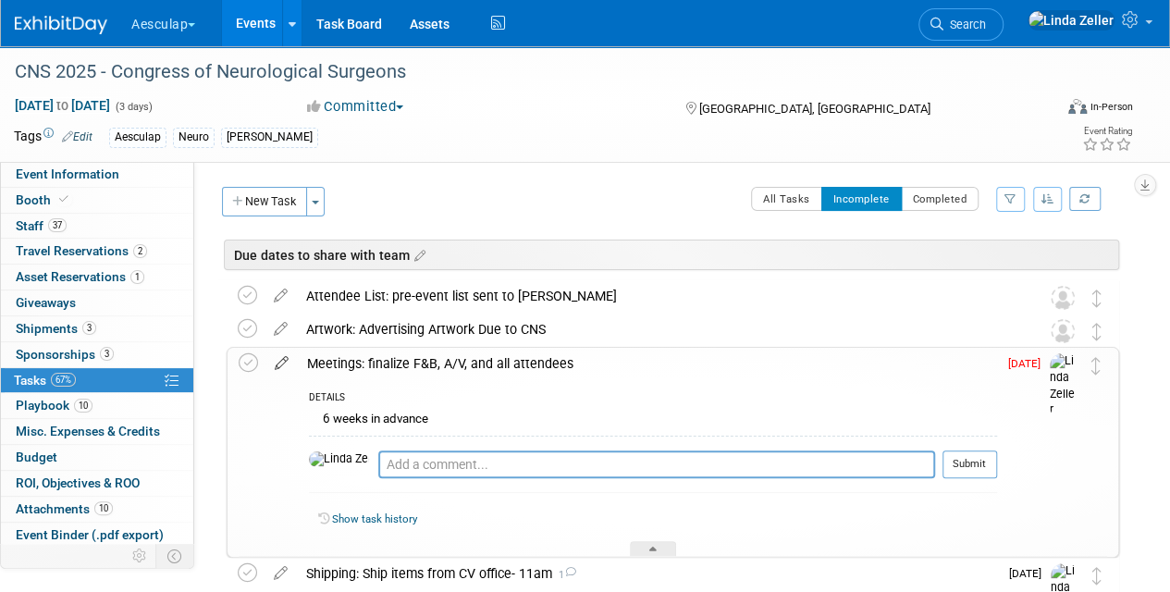
click at [281, 360] on icon at bounding box center [282, 359] width 32 height 23
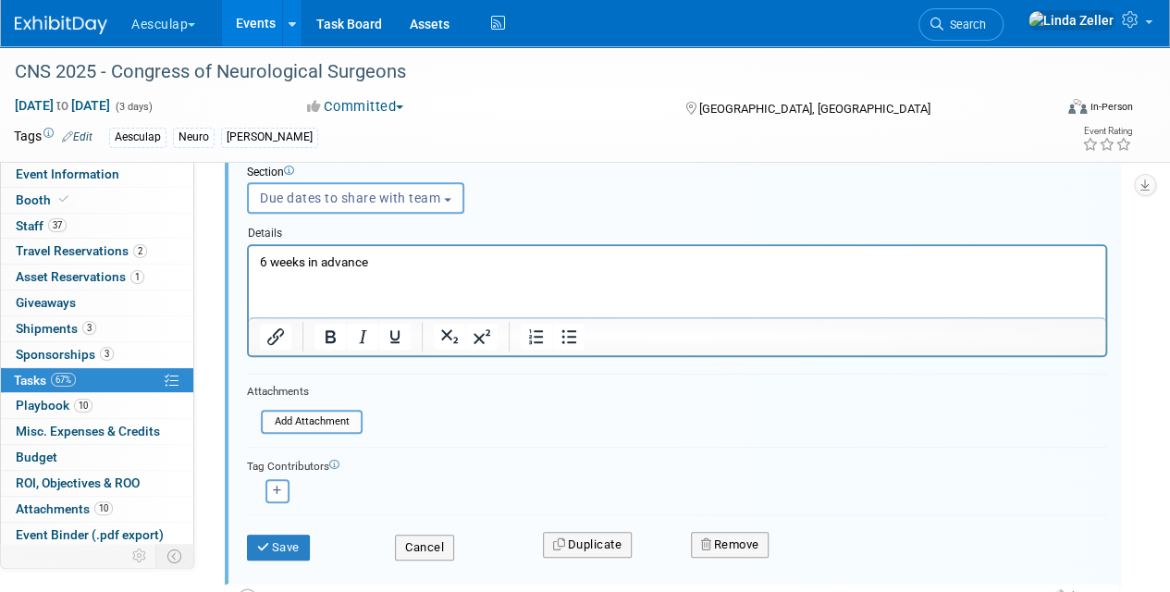
scroll to position [353, 0]
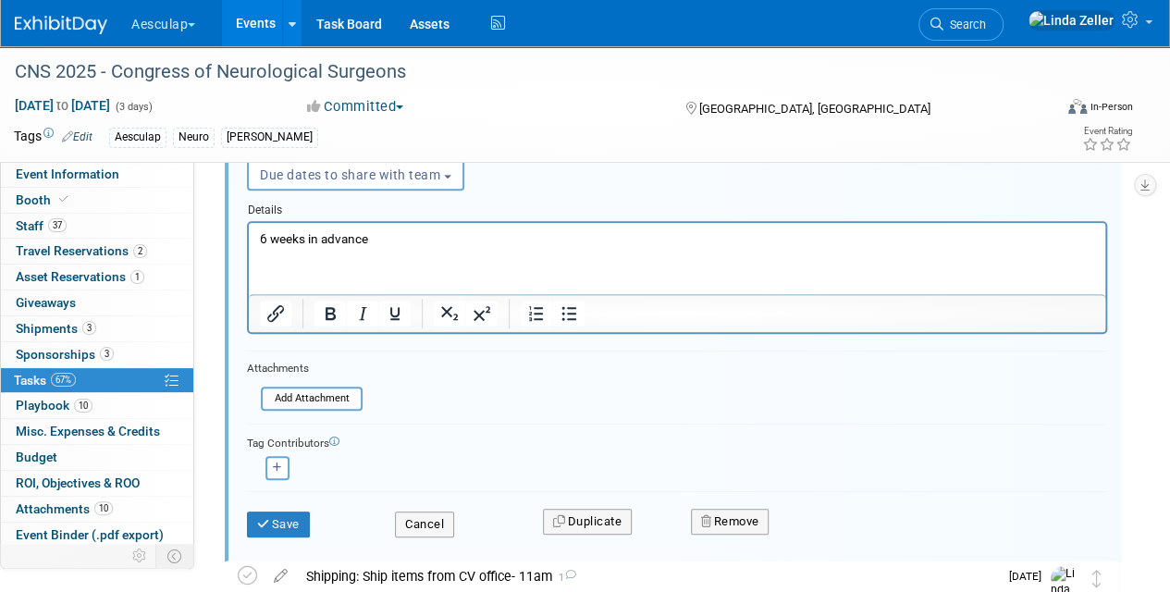
click at [376, 235] on p "6 weeks in advance" at bounding box center [678, 238] width 836 height 18
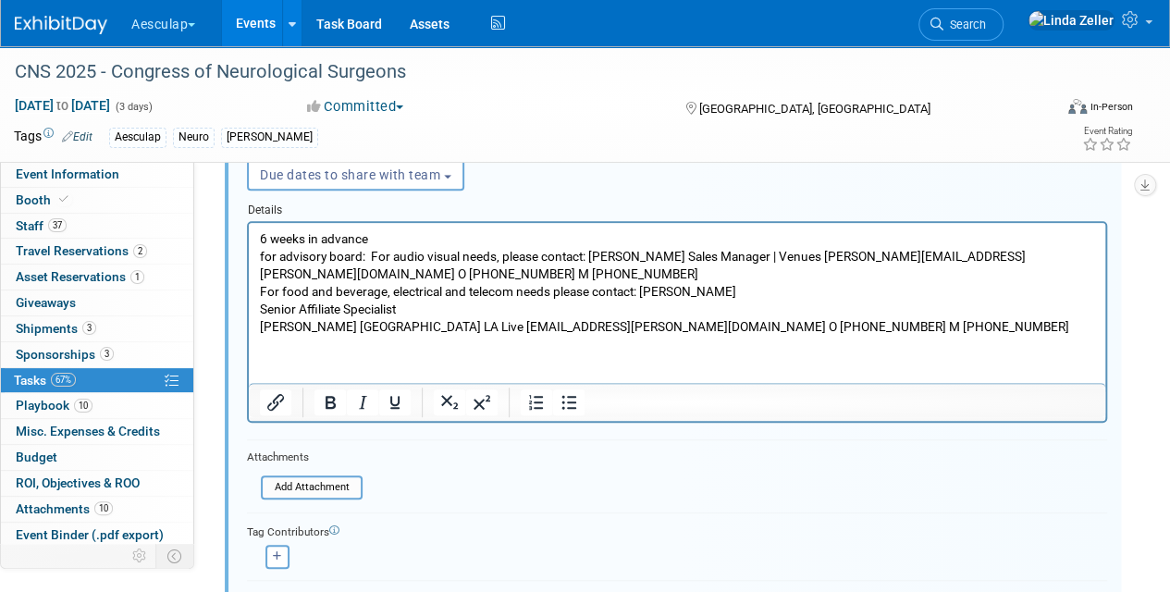
click at [373, 254] on p "for advisory board: For audio visual needs, please contact: [PERSON_NAME] Sales…" at bounding box center [678, 291] width 836 height 88
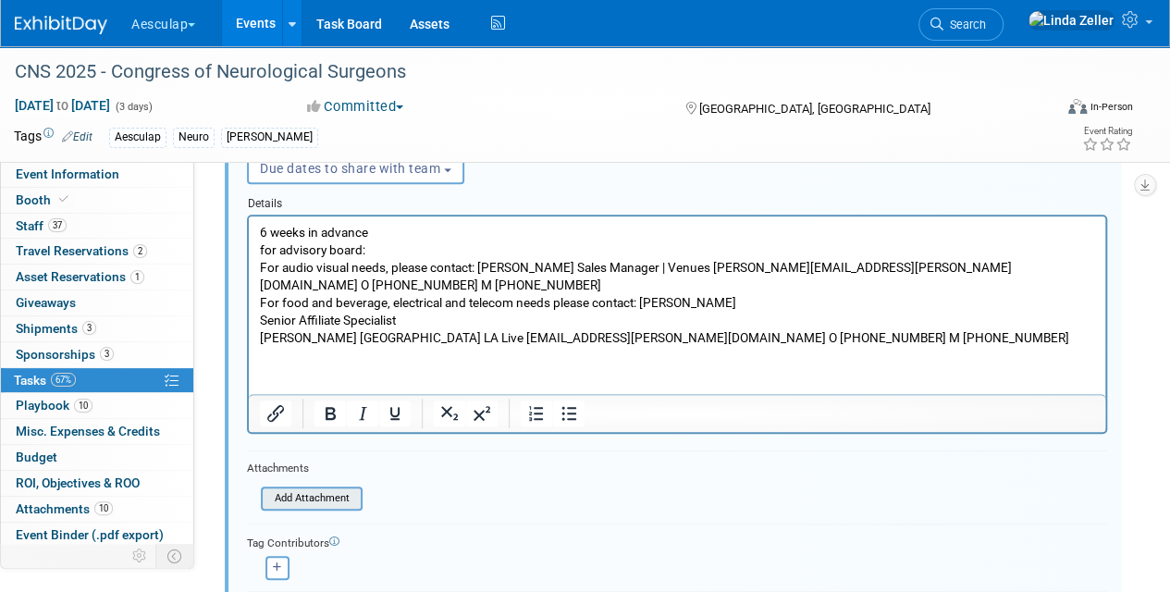
scroll to position [538, 0]
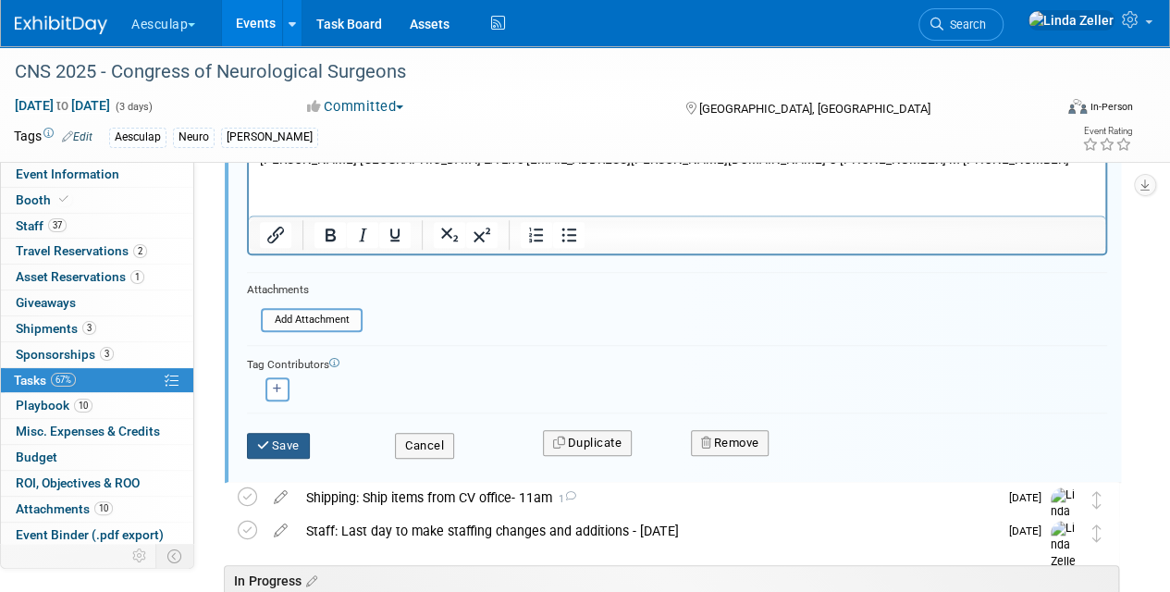
click at [280, 445] on button "Save" at bounding box center [278, 446] width 63 height 26
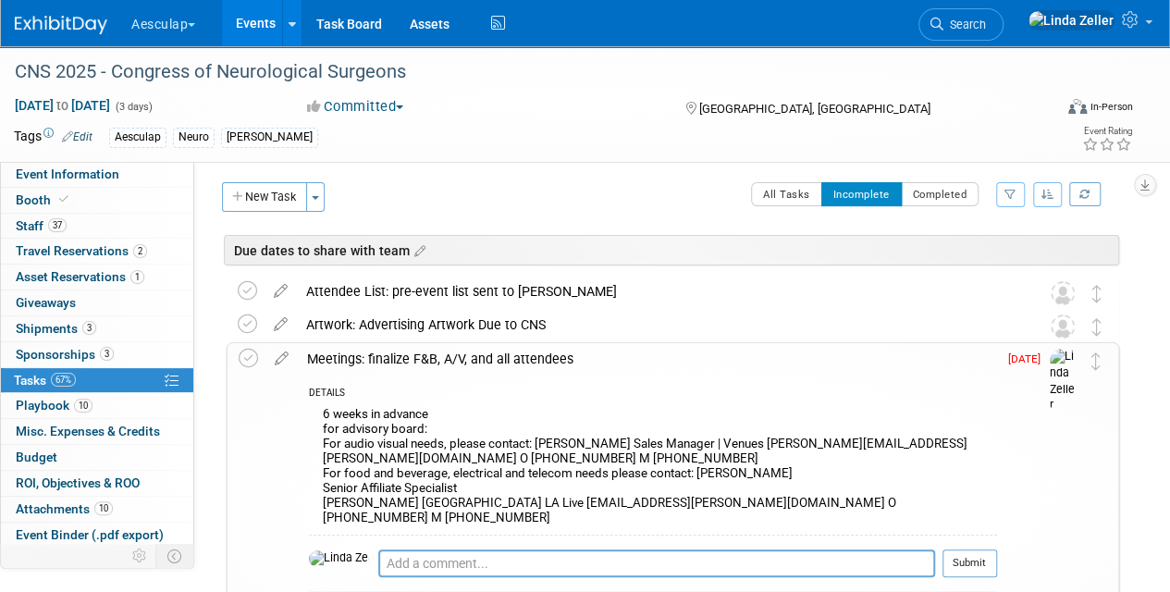
scroll to position [0, 0]
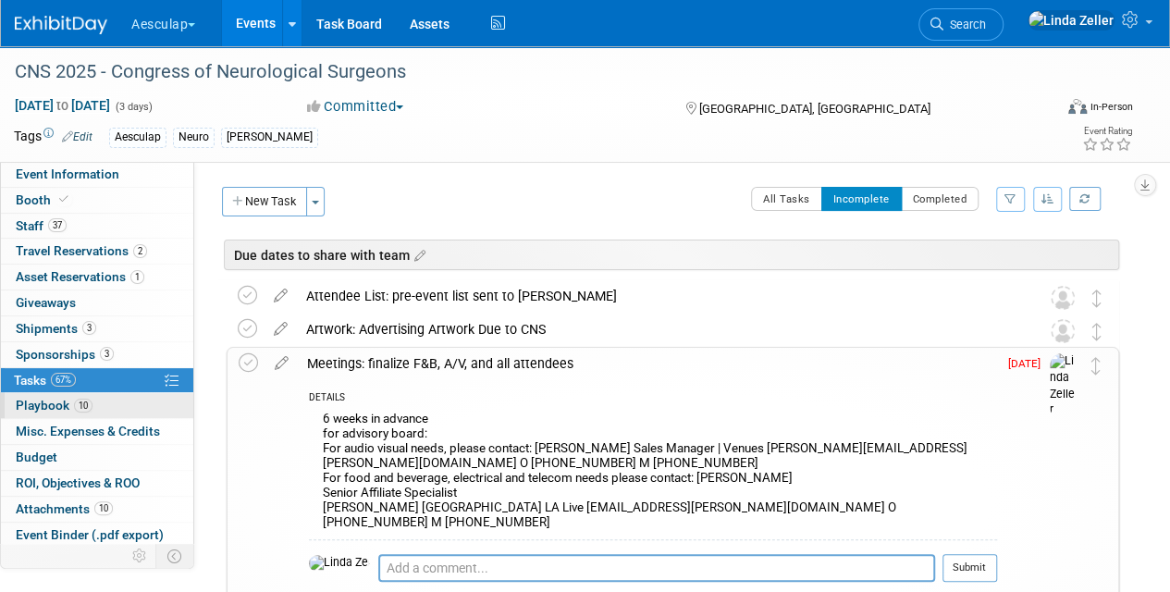
click at [26, 398] on span "Playbook 10" at bounding box center [54, 405] width 77 height 15
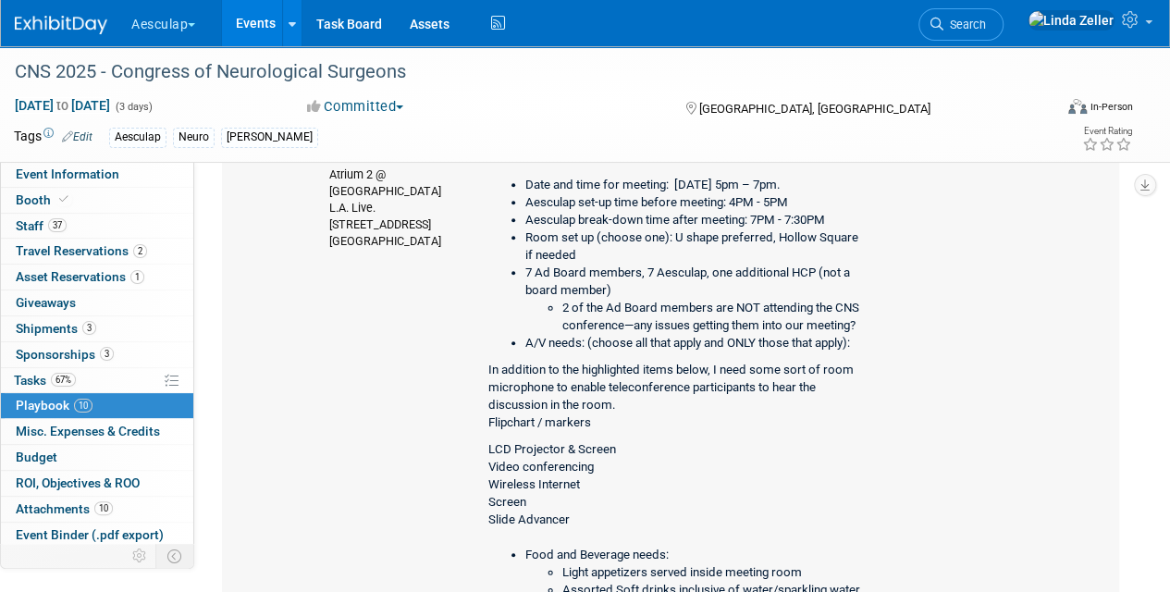
scroll to position [555, 0]
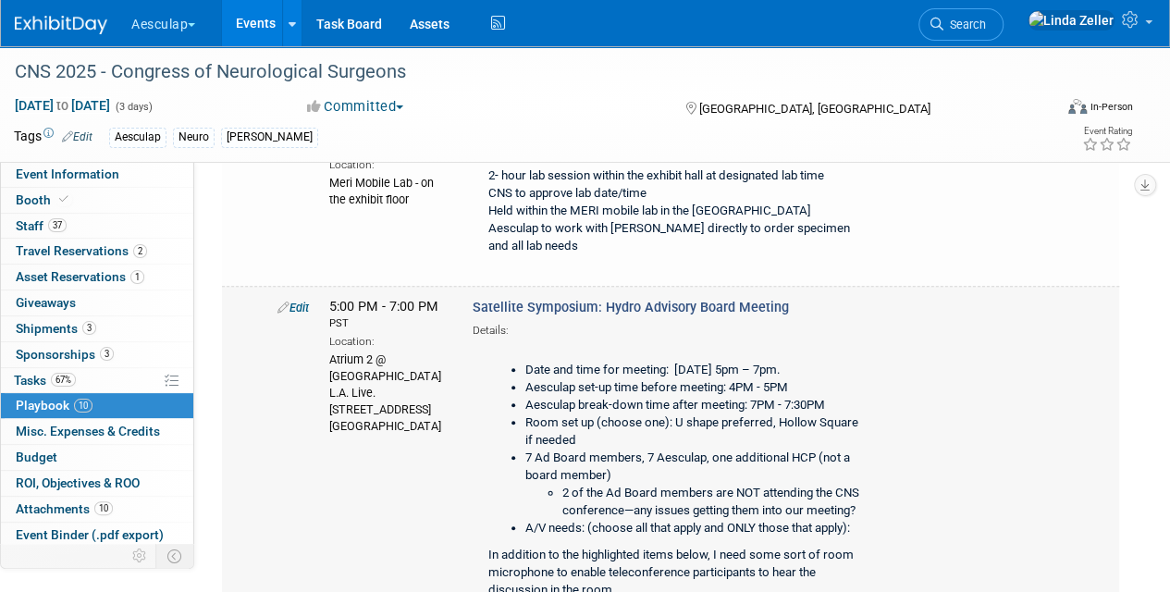
click at [303, 301] on link "Edit" at bounding box center [293, 308] width 31 height 14
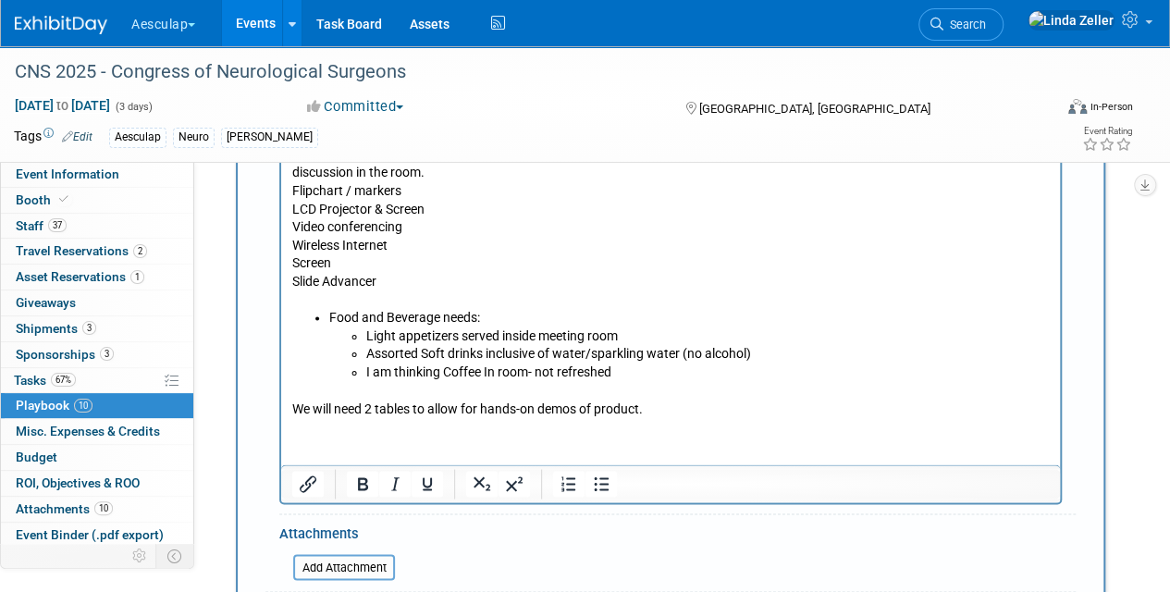
scroll to position [1362, 0]
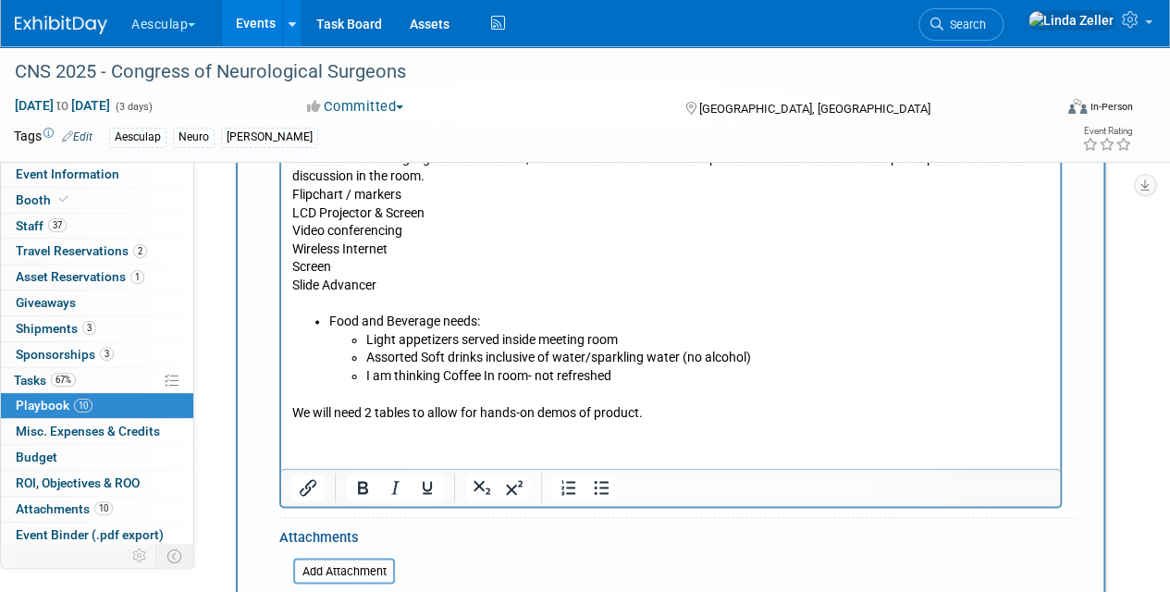
click at [315, 423] on html "Date and time for meeting: [DATE] 5pm – 7pm. Aesculap set-up time before meetin…" at bounding box center [670, 210] width 779 height 425
click at [651, 417] on p "We will need 2 tables to allow for hands-on demos of product." at bounding box center [671, 404] width 758 height 36
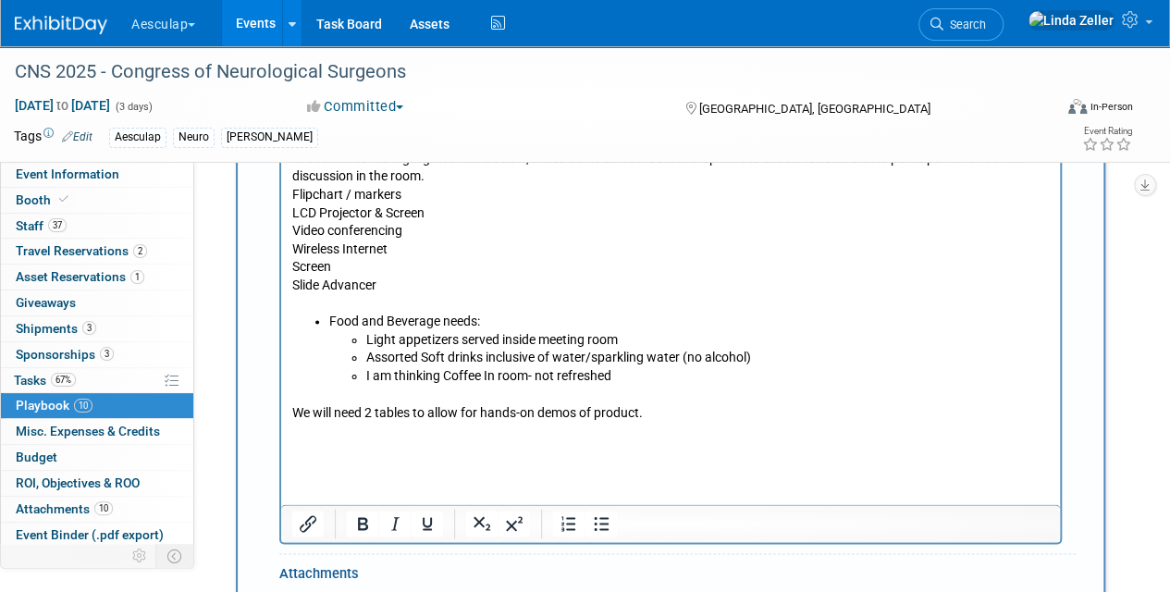
paste body "Rich Text Area. Press ALT-0 for help."
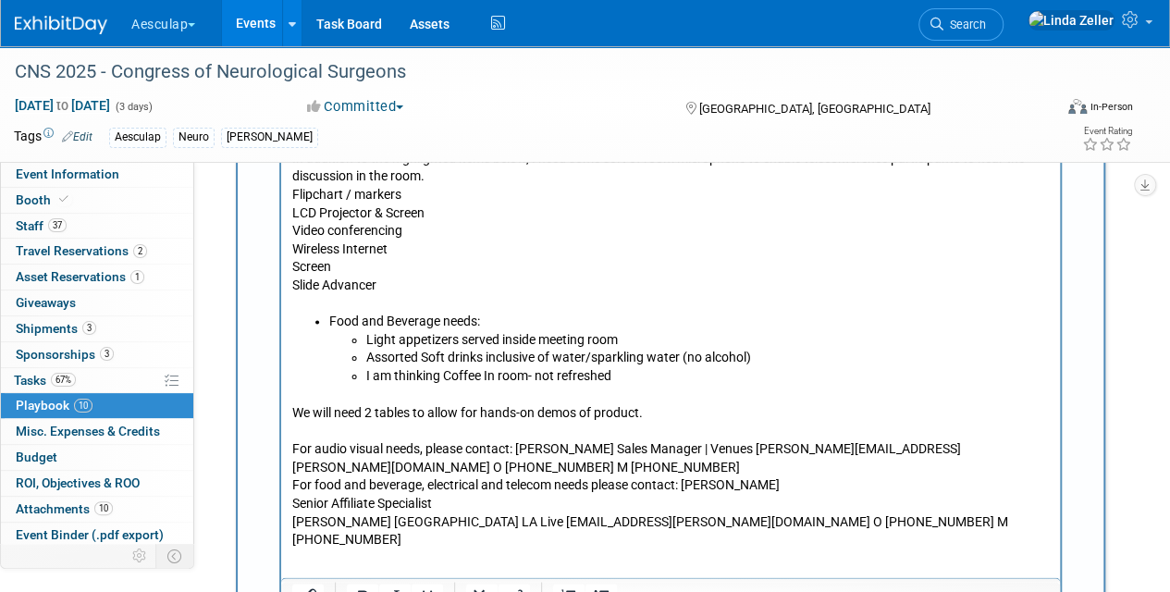
scroll to position [1455, 0]
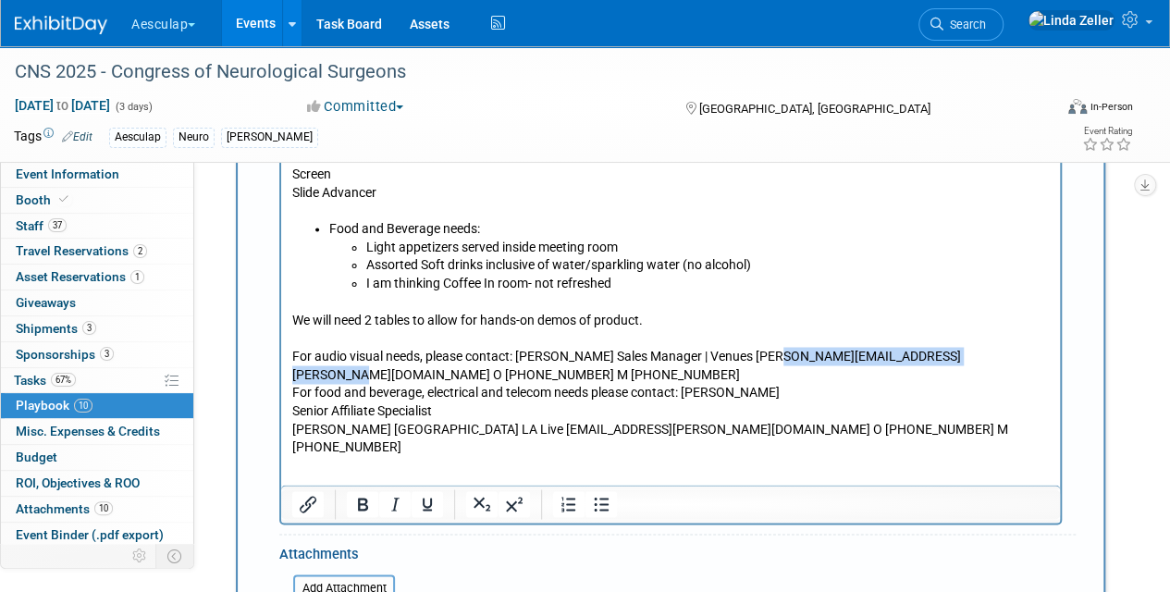
drag, startPoint x: 770, startPoint y: 362, endPoint x: 981, endPoint y: 350, distance: 211.3
click at [981, 350] on p "For audio visual needs, please contact: [PERSON_NAME] Sales Manager | Venues [P…" at bounding box center [671, 402] width 758 height 109
copy p "[PERSON_NAME][EMAIL_ADDRESS][PERSON_NAME][DOMAIN_NAME]"
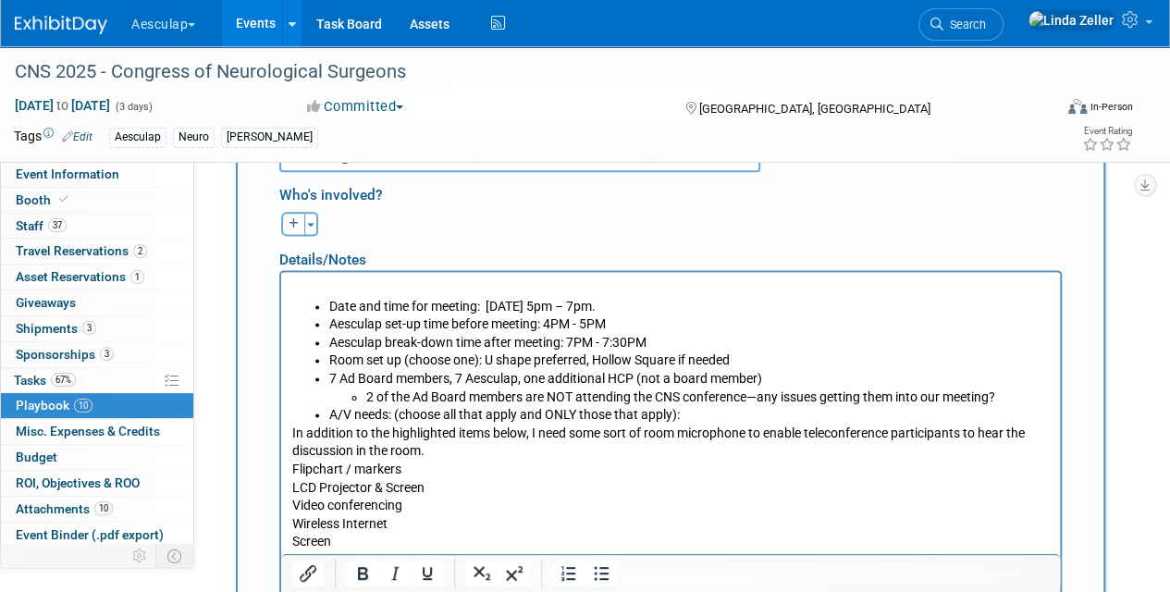
scroll to position [1084, 0]
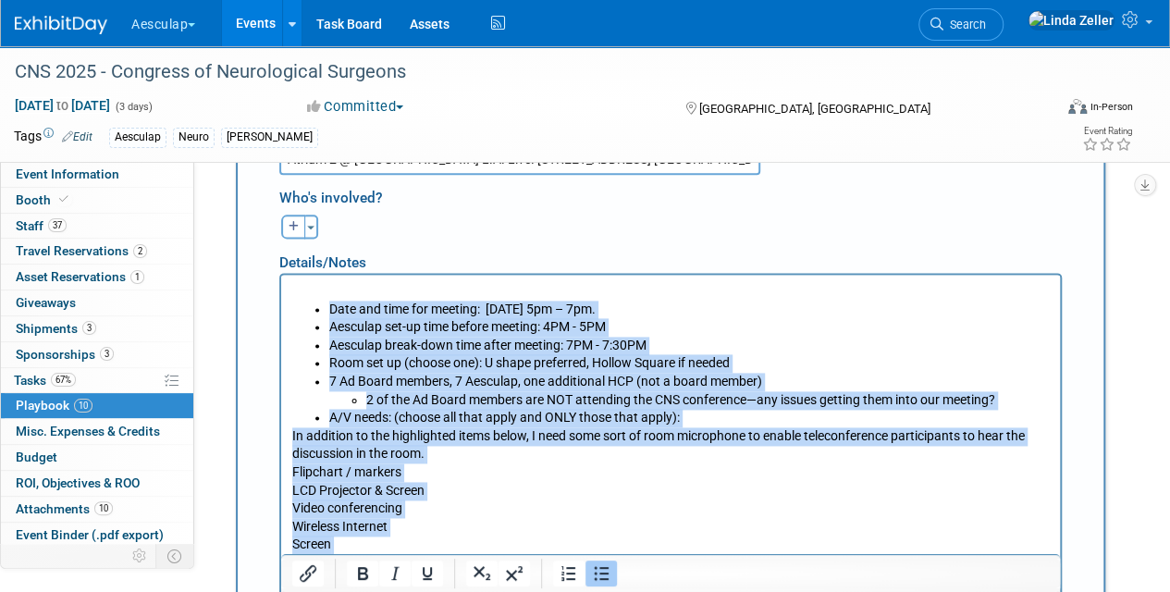
drag, startPoint x: 324, startPoint y: 305, endPoint x: 422, endPoint y: 558, distance: 271.0
click at [422, 558] on body "Date and time for meeting: [DATE] 5pm – 7pm. Aesculap set-up time before meetin…" at bounding box center [671, 554] width 760 height 544
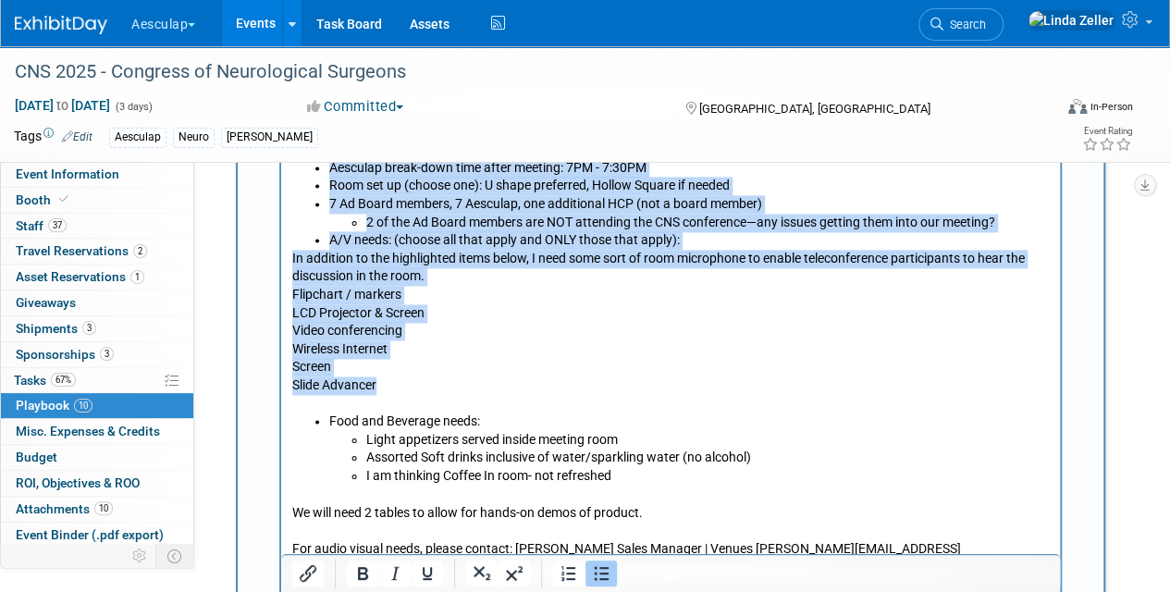
scroll to position [1269, 0]
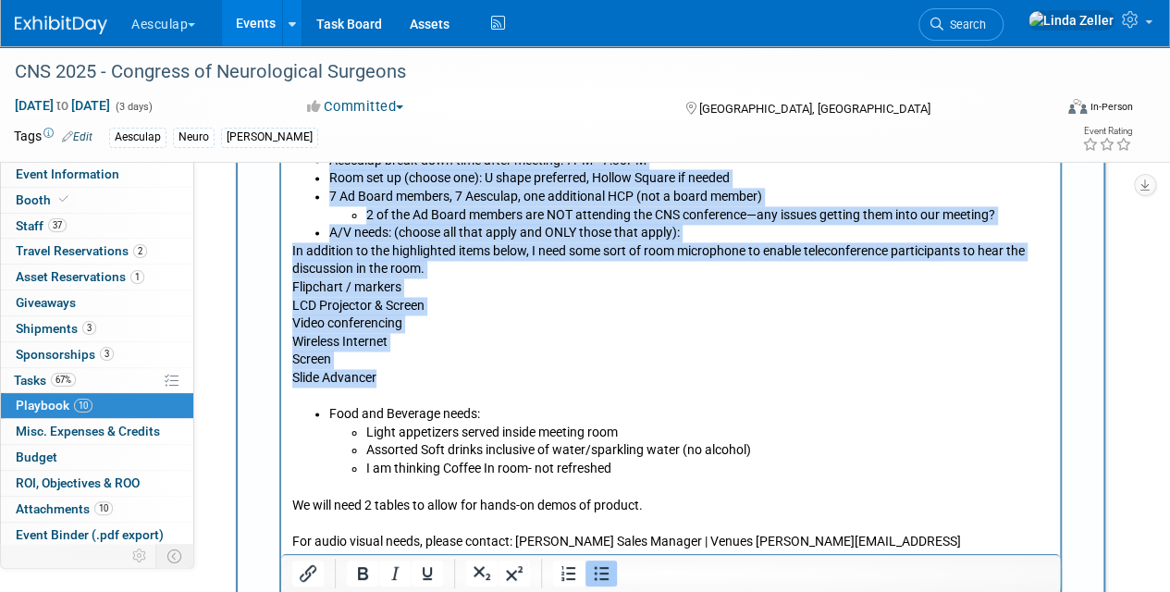
copy body "Date and time for meeting: [DATE] 5pm – 7pm. Aesculap set-up time before meetin…"
click at [381, 379] on p "LCD Projector & Screen Video conferencing Wireless Internet Screen Slide Advanc…" at bounding box center [671, 351] width 758 height 109
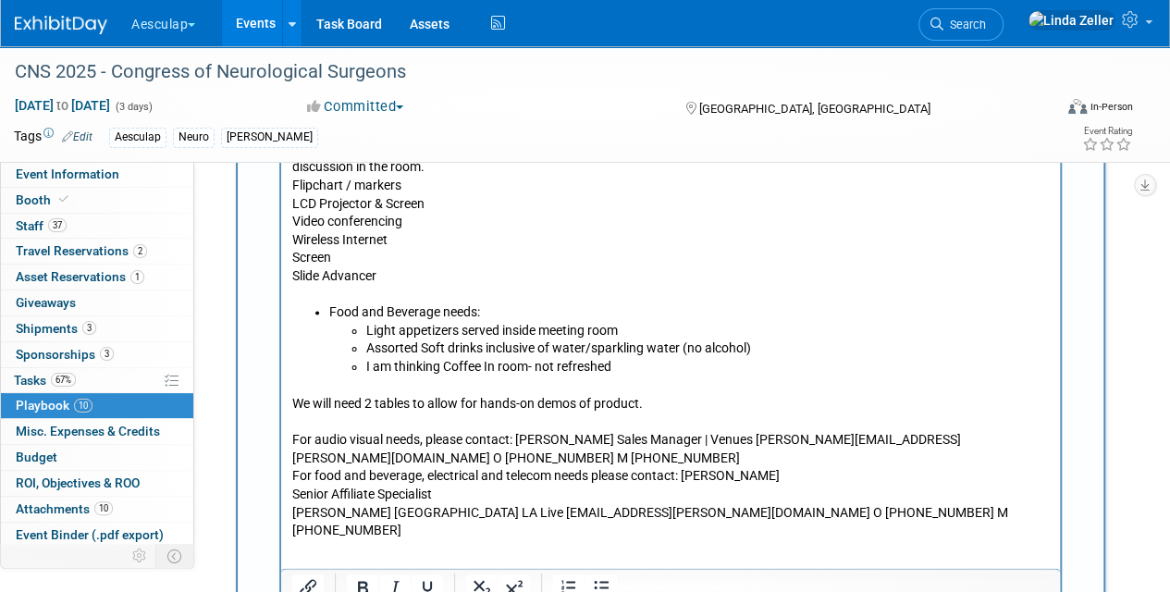
scroll to position [1362, 0]
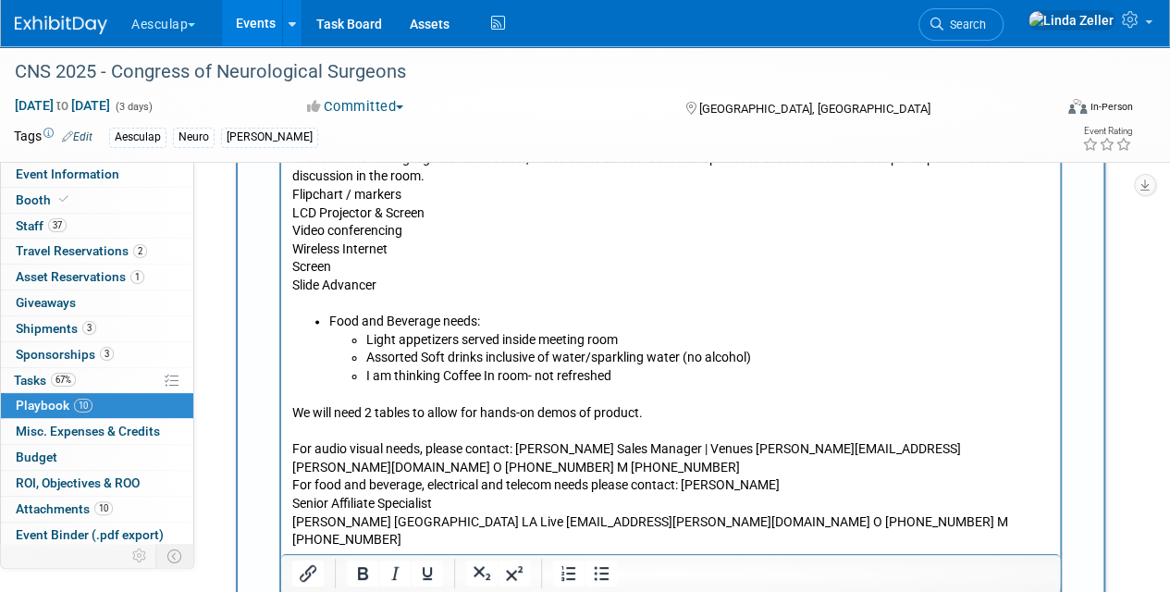
click at [305, 433] on p "Rich Text Area. Press ALT-0 for help." at bounding box center [671, 432] width 758 height 19
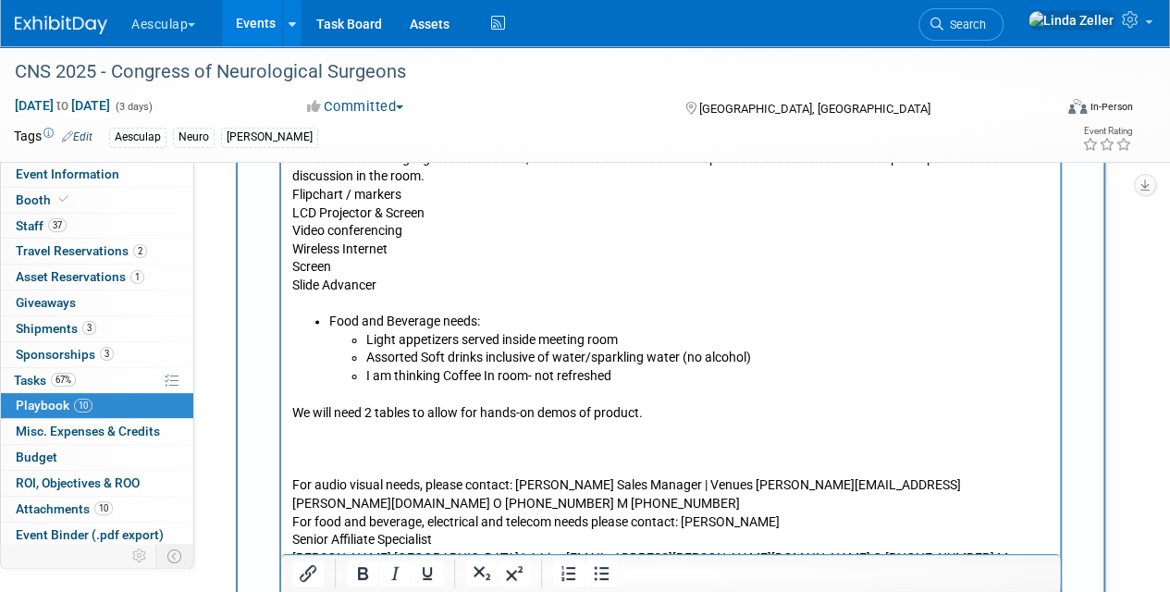
click at [295, 446] on p "Rich Text Area. Press ALT-0 for help." at bounding box center [671, 449] width 758 height 19
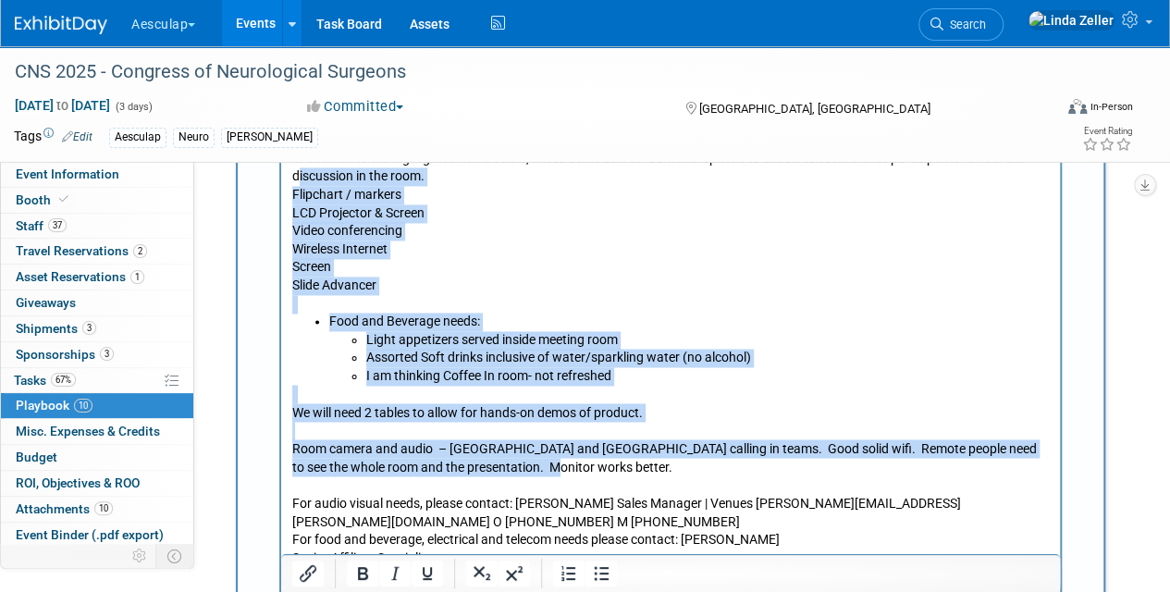
drag, startPoint x: 521, startPoint y: 469, endPoint x: 298, endPoint y: 177, distance: 367.7
click at [300, 173] on body "Date and time for meeting: [DATE] 5pm – 7pm. Aesculap set-up time before meetin…" at bounding box center [671, 305] width 760 height 599
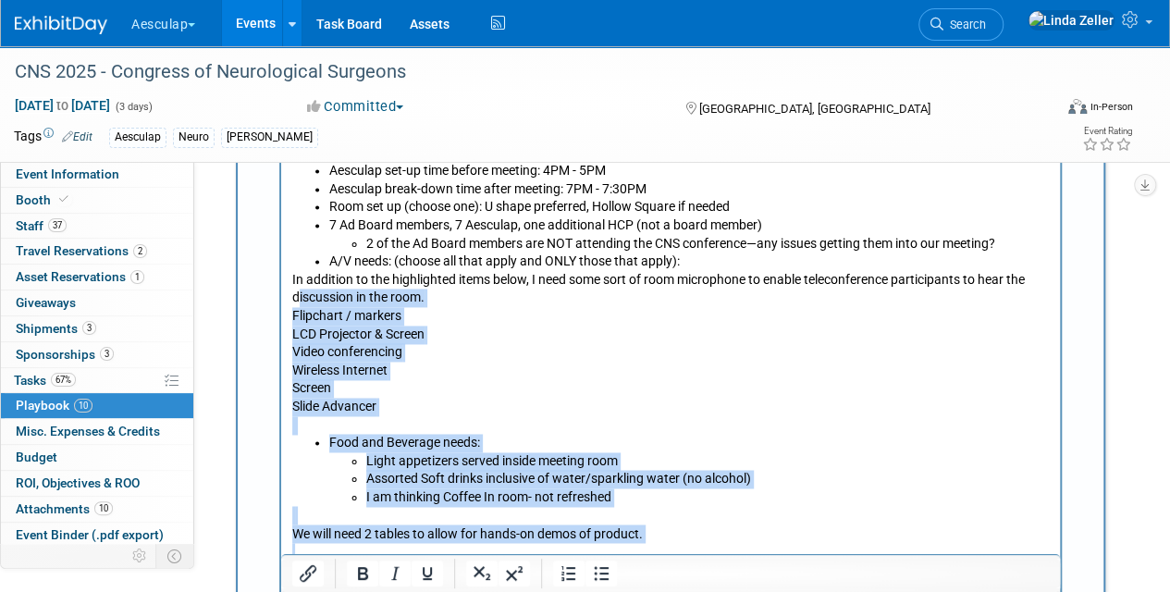
scroll to position [1269, 0]
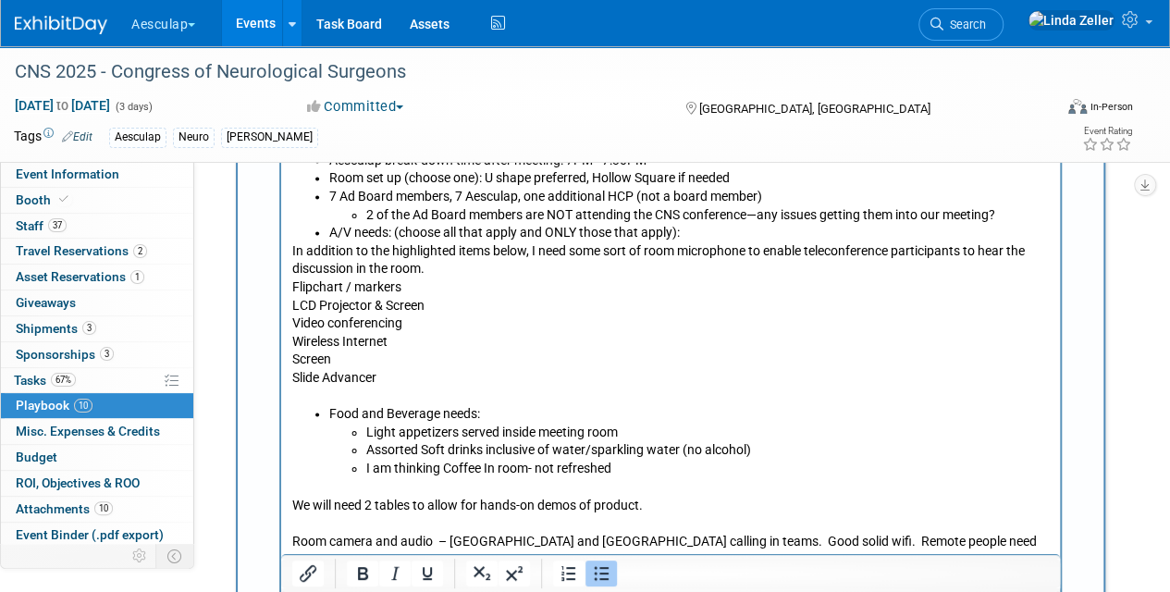
click at [329, 229] on li "A/V needs: (choose all that apply and ONLY those that apply):" at bounding box center [689, 233] width 721 height 19
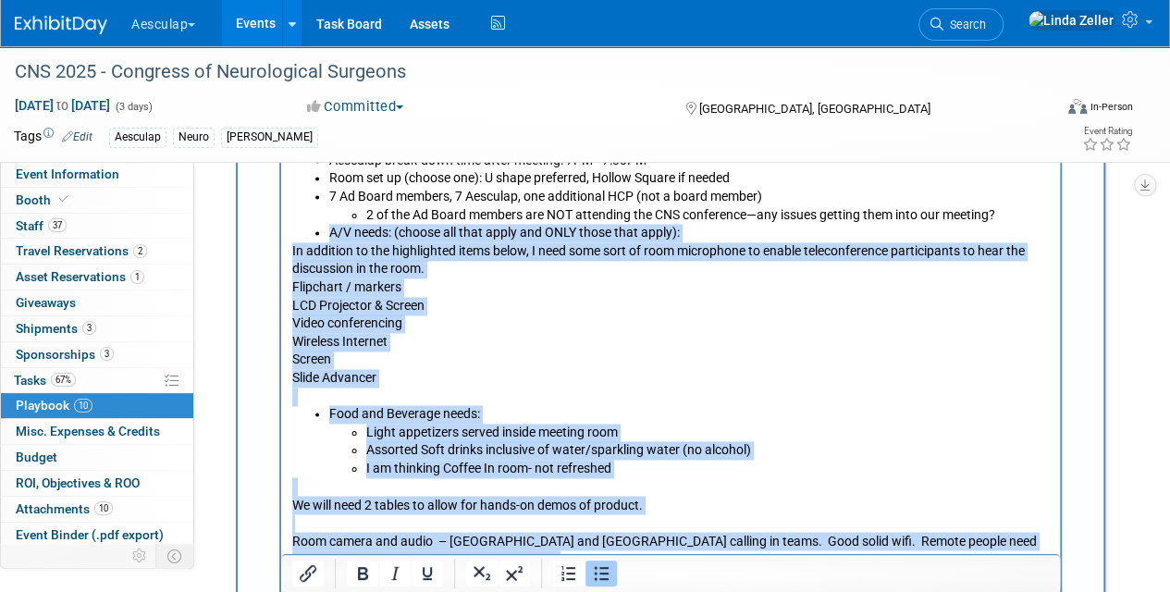
drag, startPoint x: 318, startPoint y: 229, endPoint x: 574, endPoint y: 563, distance: 419.7
click at [574, 563] on body "Date and time for meeting: [DATE] 5pm – 7pm. Aesculap set-up time before meetin…" at bounding box center [671, 396] width 760 height 599
copy body "A/V needs: (choose all that apply and ONLY those that apply): In addition to th…"
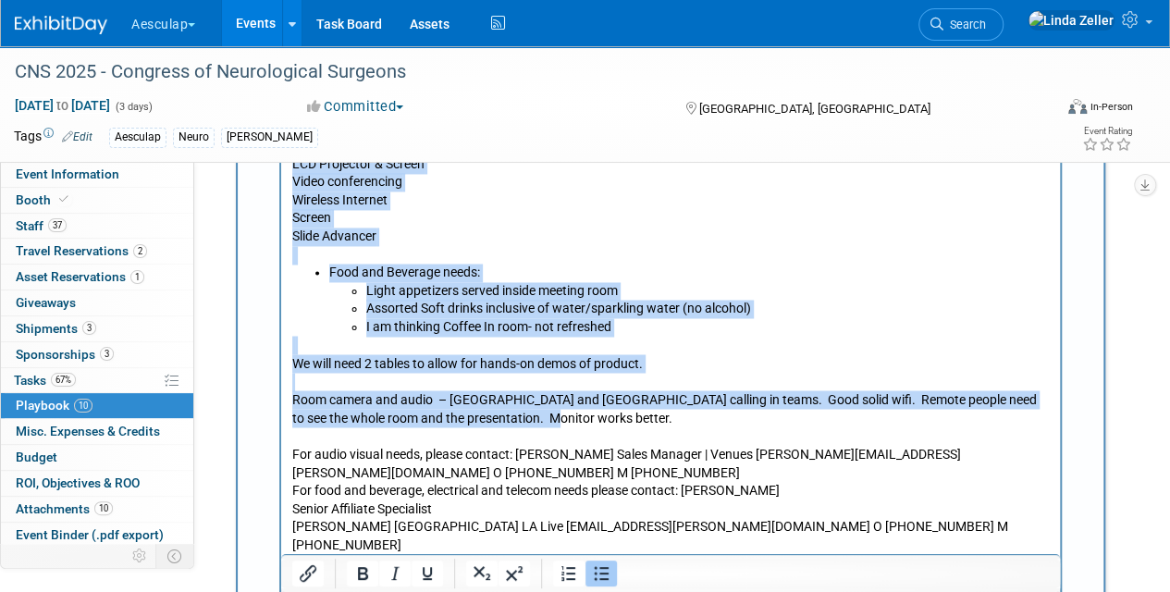
scroll to position [1640, 0]
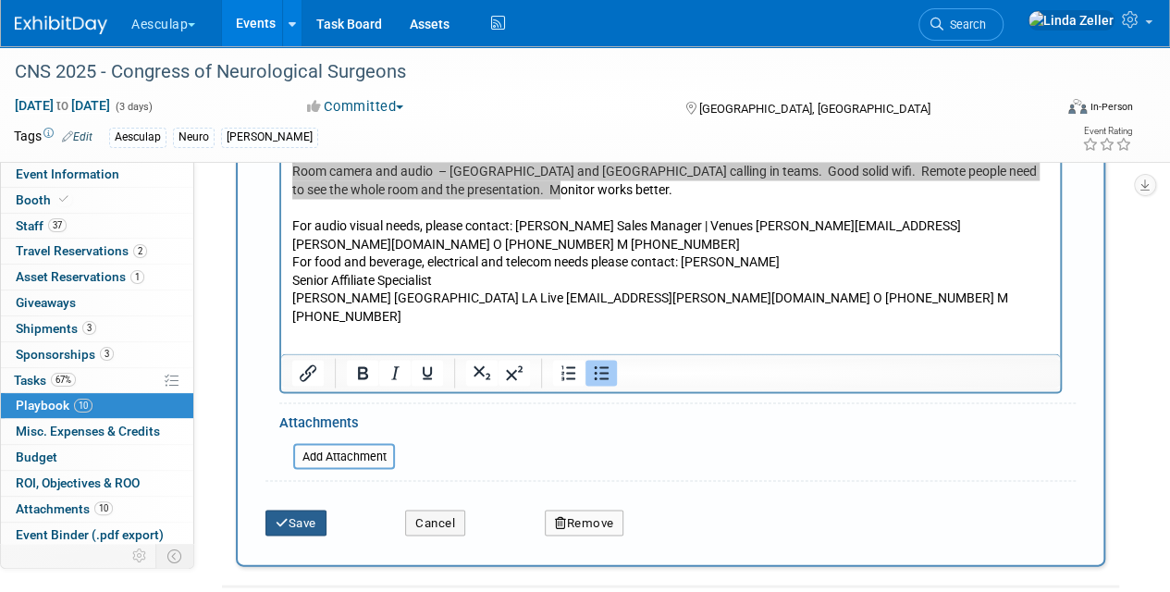
click at [307, 516] on button "Save" at bounding box center [296, 523] width 61 height 26
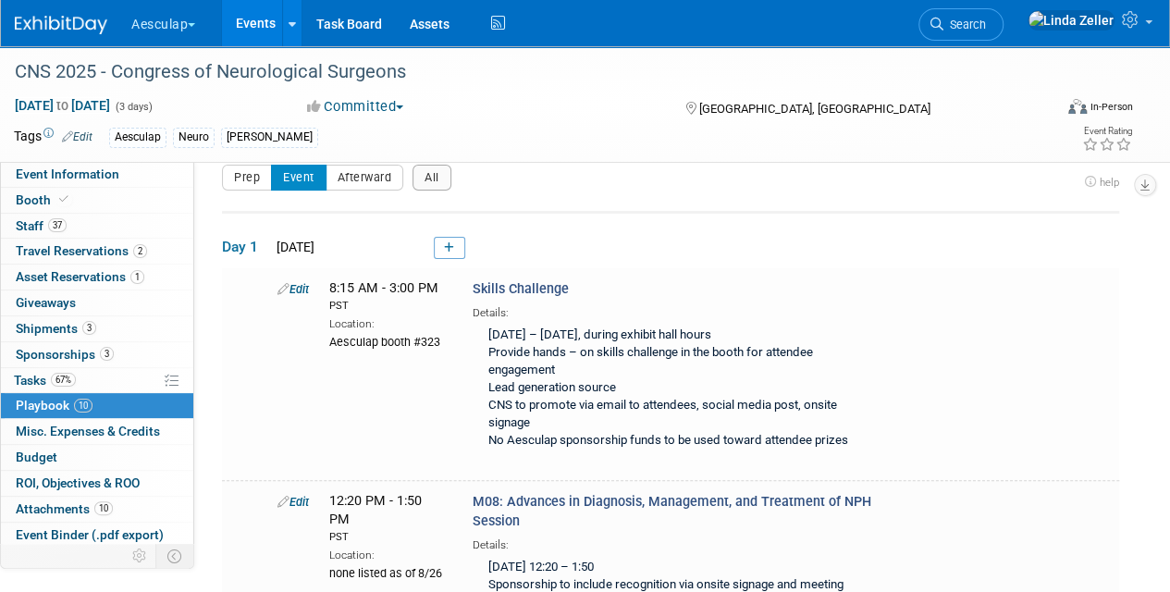
scroll to position [0, 0]
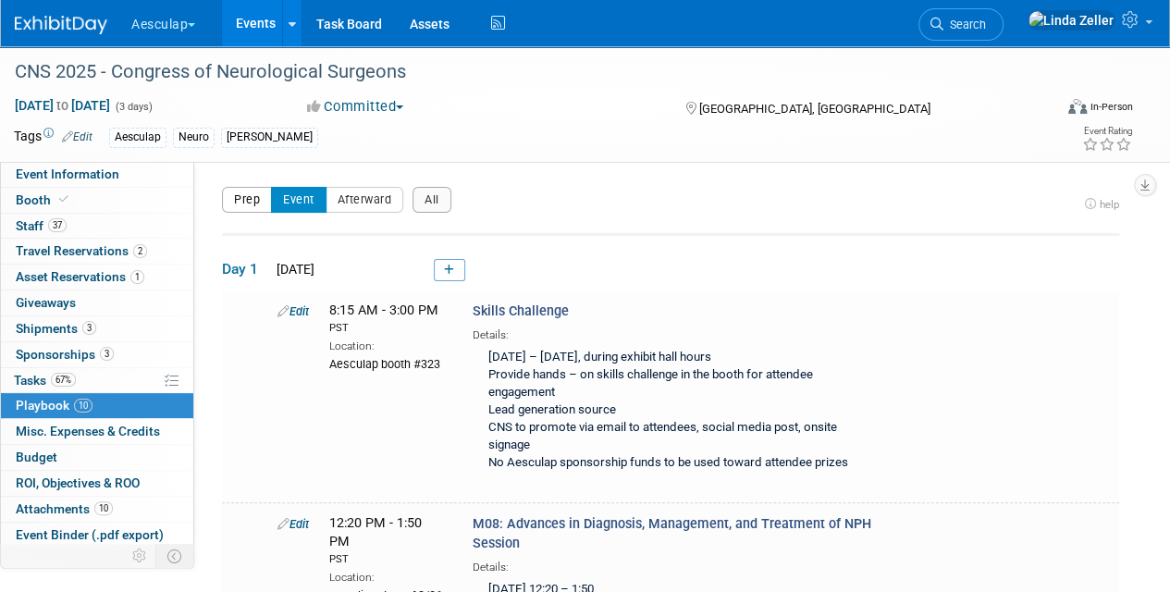
click at [252, 204] on button "Prep" at bounding box center [247, 200] width 50 height 26
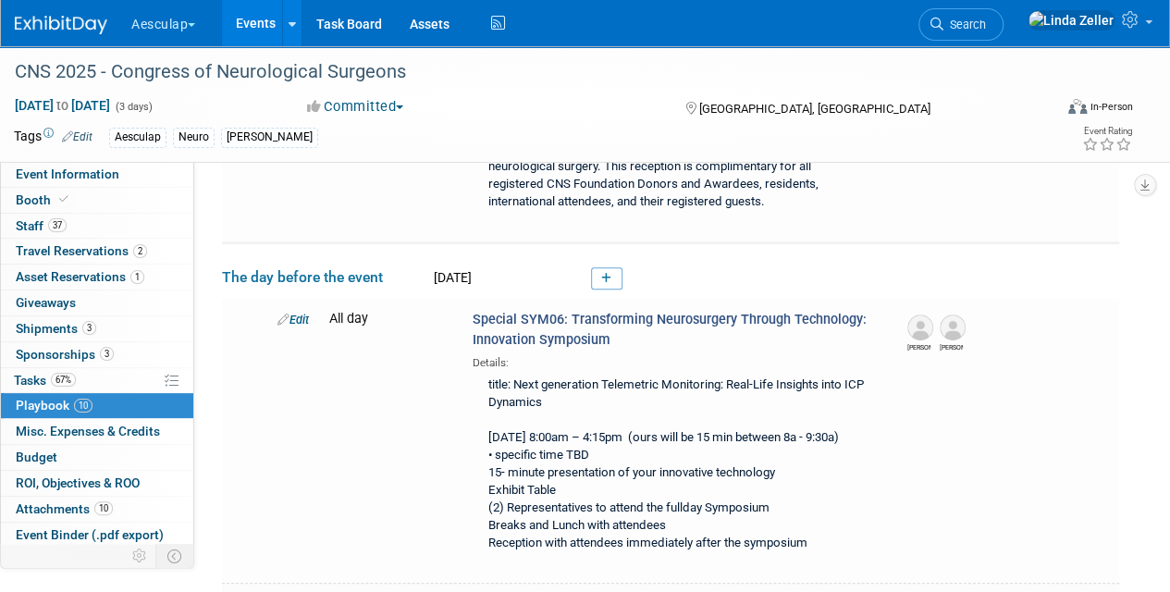
scroll to position [370, 0]
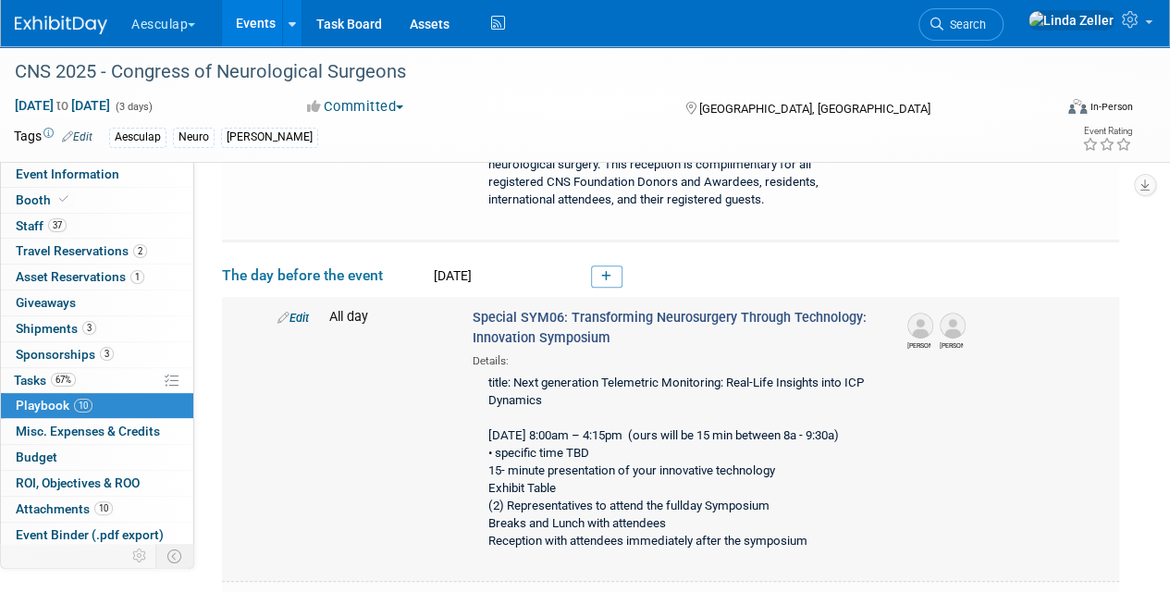
click at [485, 426] on div "title: Next generation Telemetric Monitoring: Real-Life Insights into ICP Dynam…" at bounding box center [674, 463] width 402 height 189
drag, startPoint x: 489, startPoint y: 426, endPoint x: 570, endPoint y: 442, distance: 82.2
click at [570, 442] on div "title: Next generation Telemetric Monitoring: Real-Life Insights into ICP Dynam…" at bounding box center [674, 463] width 402 height 189
drag, startPoint x: 570, startPoint y: 442, endPoint x: 514, endPoint y: 433, distance: 57.2
copy div "[DATE] 8:00am – 4:15pm (ours will be 15 min between 8a - 9:30a)"
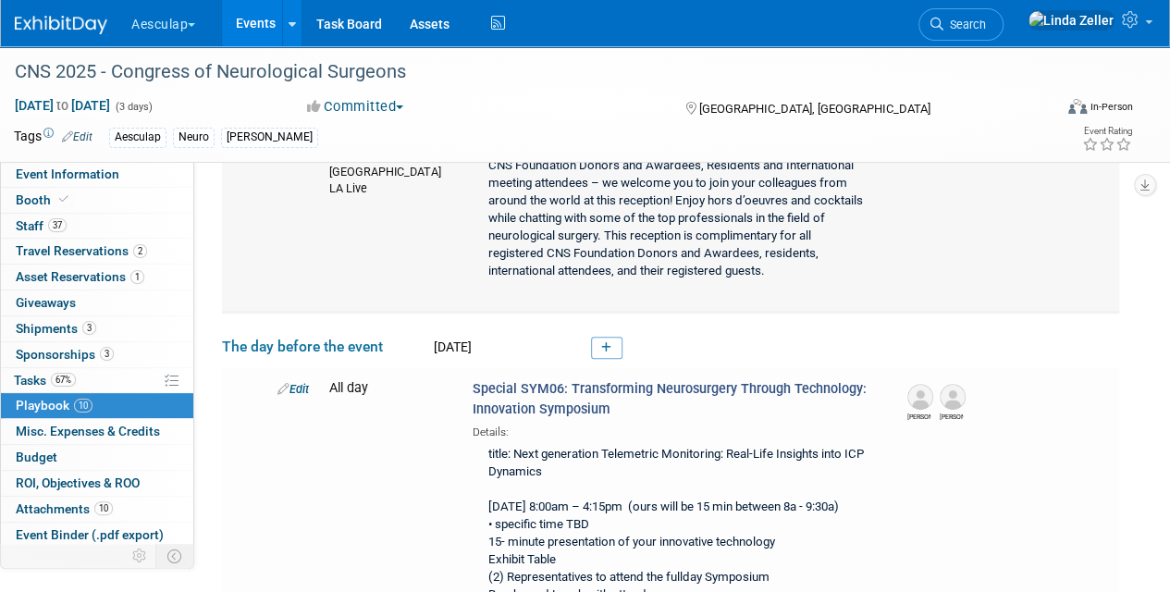
scroll to position [0, 0]
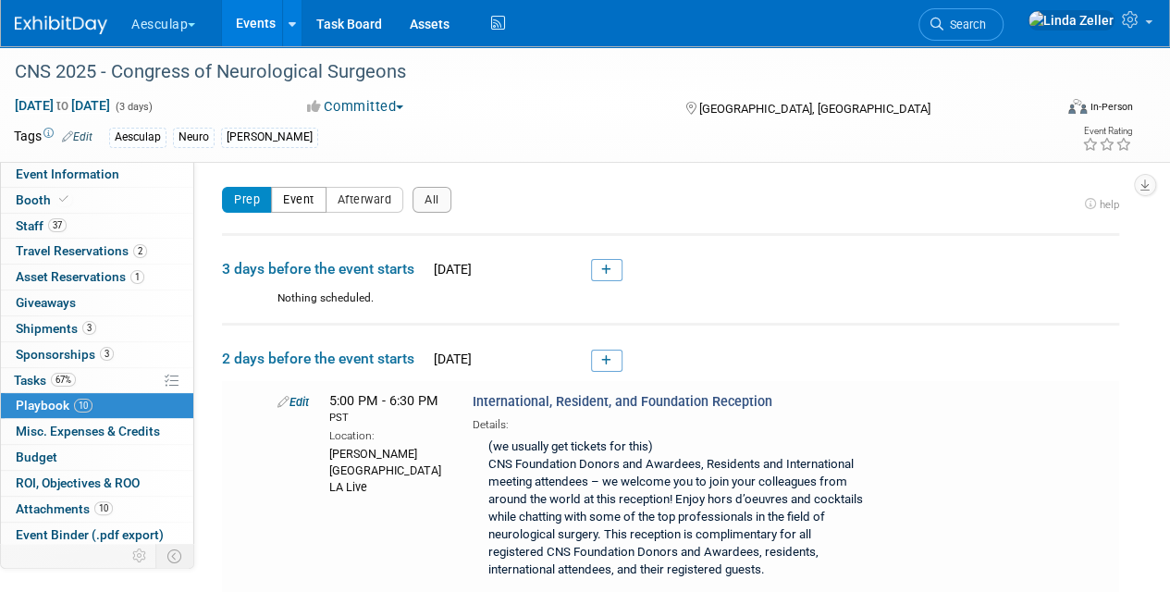
click at [289, 206] on button "Event" at bounding box center [299, 200] width 56 height 26
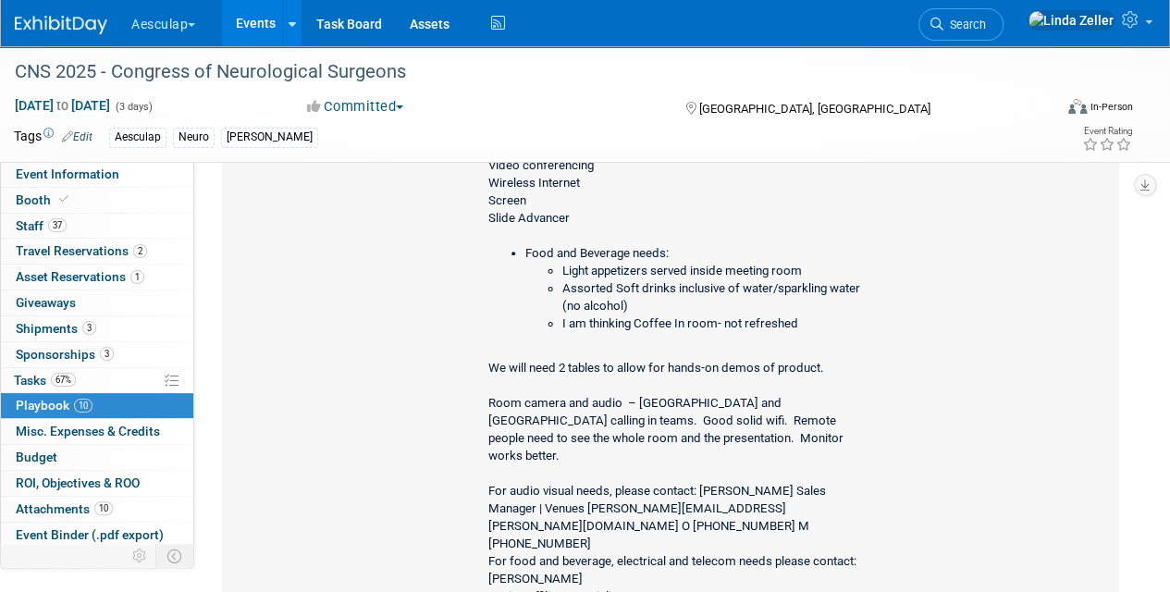
scroll to position [1110, 0]
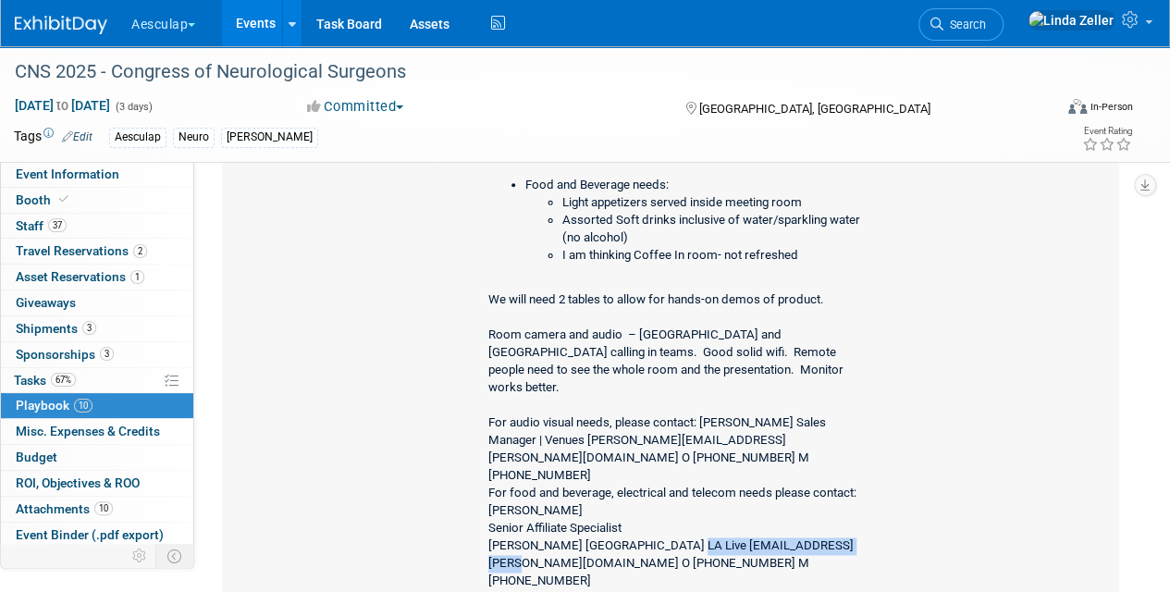
drag, startPoint x: 672, startPoint y: 503, endPoint x: 836, endPoint y: 502, distance: 163.8
click at [836, 502] on div "Date and time for meeting: [DATE] 5pm – 7pm. Aesculap set-up time before meetin…" at bounding box center [674, 189] width 402 height 813
copy div "[EMAIL_ADDRESS][PERSON_NAME][DOMAIN_NAME]"
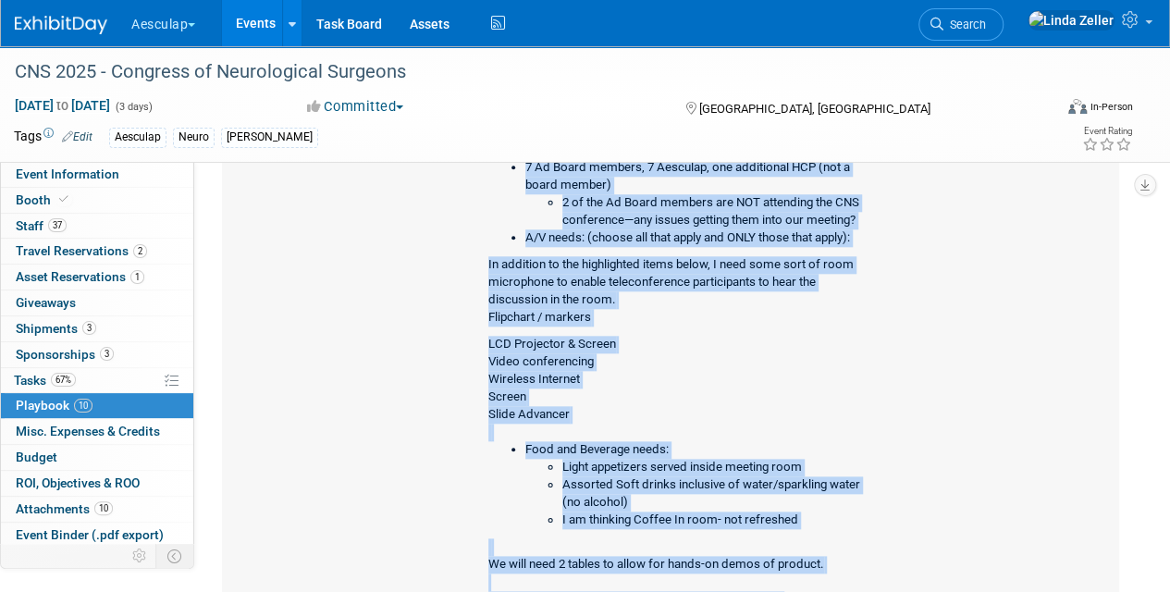
scroll to position [898, 0]
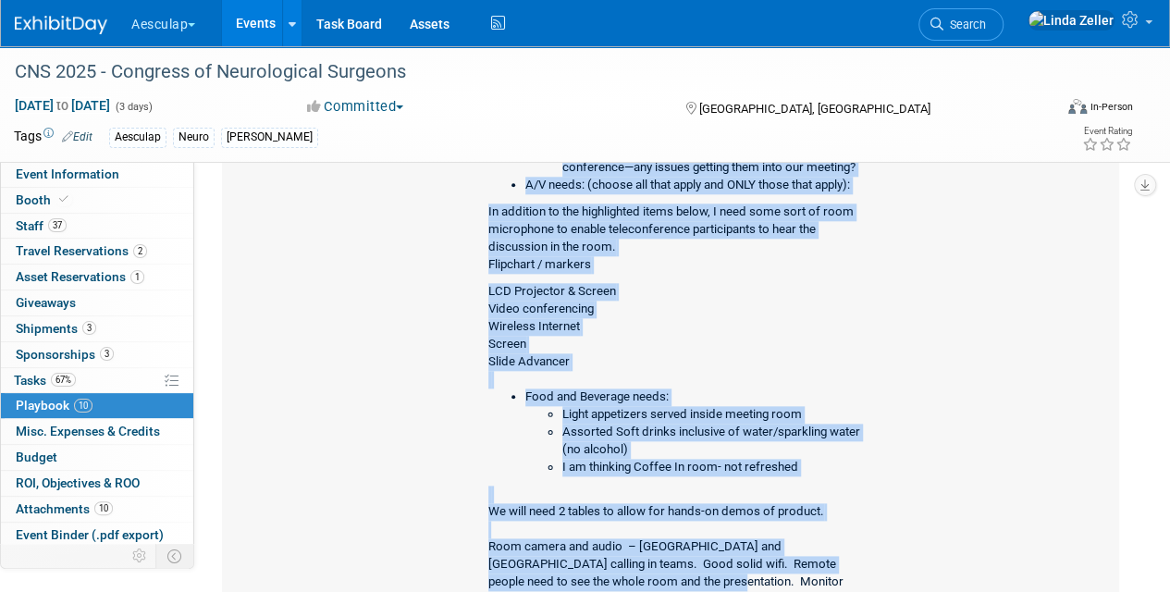
drag, startPoint x: 526, startPoint y: 266, endPoint x: 806, endPoint y: 461, distance: 341.1
click at [806, 461] on div "Date and time for meeting: [DATE] 5pm – 7pm. Aesculap set-up time before meetin…" at bounding box center [674, 401] width 402 height 813
copy div "Date and time for meeting: [DATE] 5pm – 7pm. Aesculap set-up time before meetin…"
click at [33, 368] on link "67% Tasks 67%" at bounding box center [97, 380] width 192 height 25
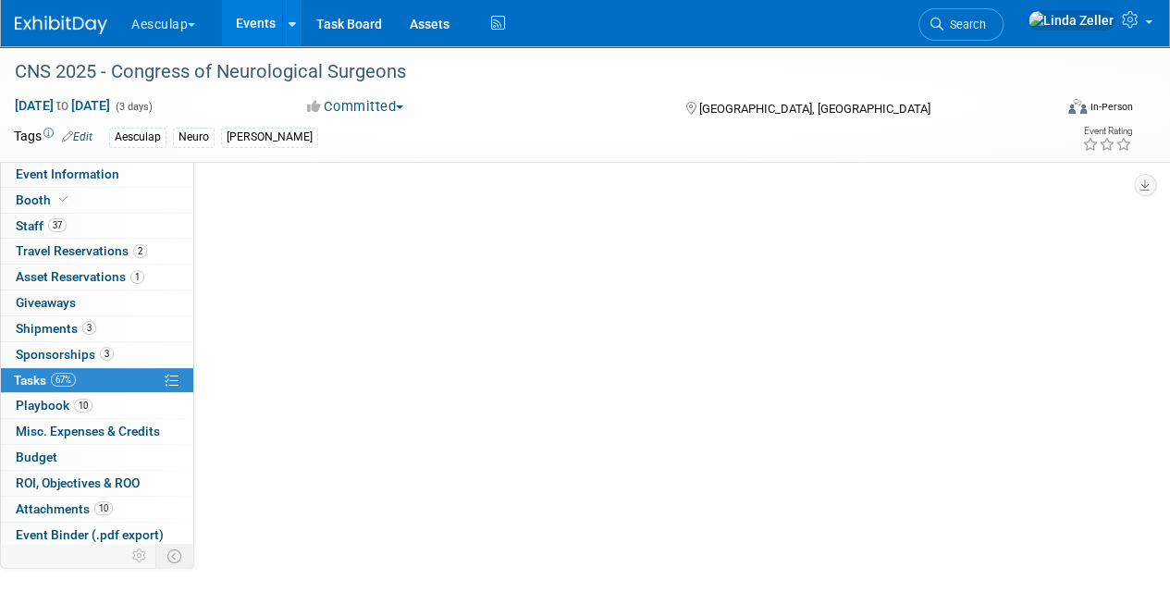
scroll to position [0, 0]
